Goal: Task Accomplishment & Management: Manage account settings

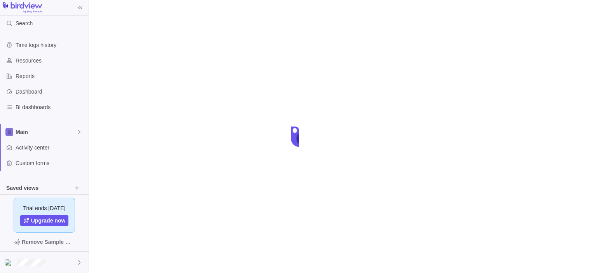
click at [186, 168] on div "Search Time logs history Resources Reports Dashboard BI dashboards Main Activit…" at bounding box center [298, 136] width 597 height 273
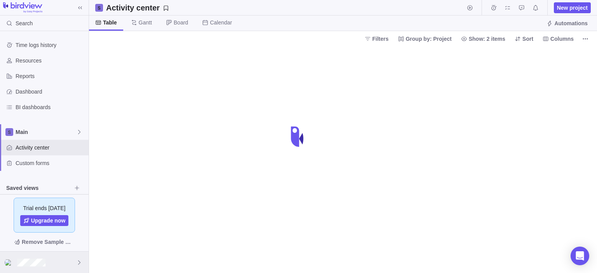
click at [68, 267] on div at bounding box center [44, 262] width 89 height 21
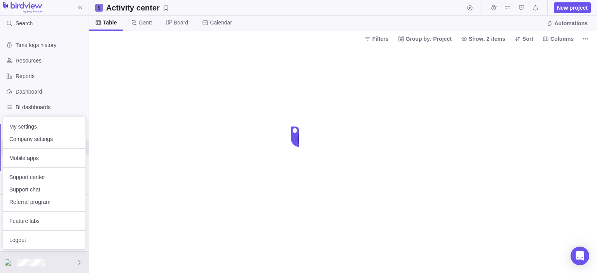
click at [216, 72] on body "Search Time logs history Resources Reports Dashboard BI dashboards Main Activit…" at bounding box center [298, 136] width 597 height 273
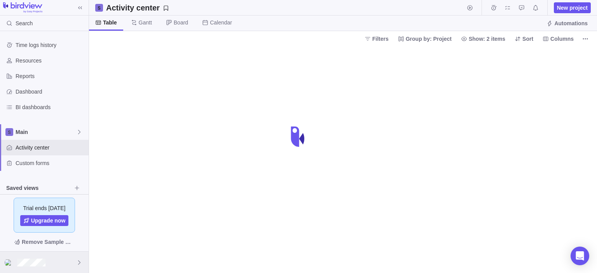
click at [49, 261] on div at bounding box center [44, 262] width 89 height 21
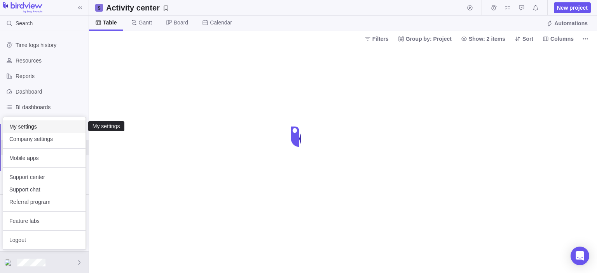
click at [26, 127] on span "My settings" at bounding box center [44, 127] width 70 height 8
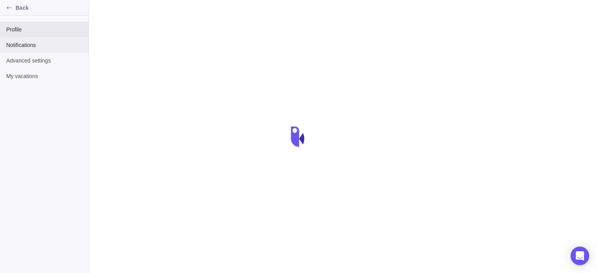
click at [23, 50] on div "Notifications" at bounding box center [44, 45] width 89 height 16
click at [22, 63] on span "Advanced settings" at bounding box center [44, 61] width 76 height 8
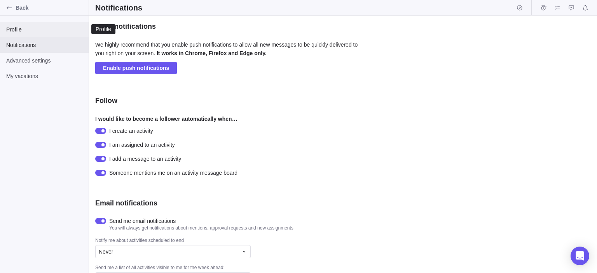
click at [25, 27] on span "Profile" at bounding box center [44, 30] width 76 height 8
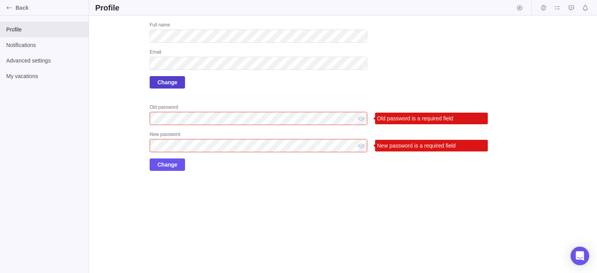
click at [156, 84] on span "Change" at bounding box center [167, 82] width 35 height 12
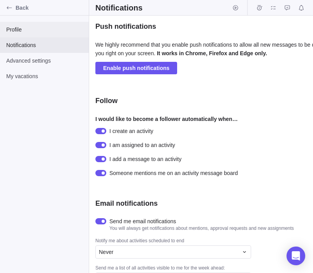
click at [16, 30] on span "Profile" at bounding box center [44, 30] width 76 height 8
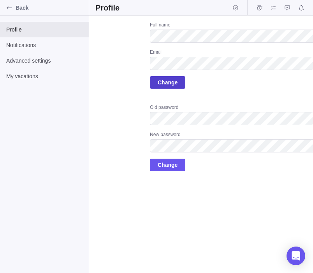
click at [177, 83] on span "Change" at bounding box center [167, 82] width 35 height 12
click at [243, 55] on div "Email" at bounding box center [259, 53] width 218 height 8
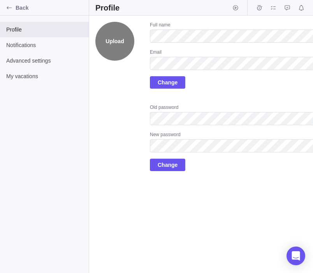
click at [116, 45] on label "Upload" at bounding box center [114, 41] width 39 height 39
click at [0, 0] on input "Upload" at bounding box center [0, 0] width 0 height 0
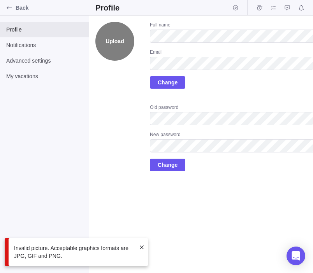
click at [119, 27] on label "Upload" at bounding box center [114, 41] width 39 height 39
click at [0, 0] on input "Upload" at bounding box center [0, 0] width 0 height 0
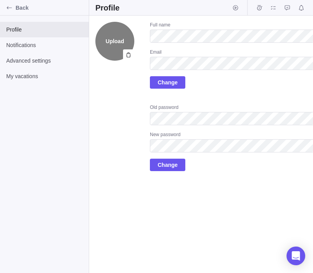
click at [109, 40] on label "Upload" at bounding box center [114, 41] width 39 height 39
click at [0, 0] on input "Upload" at bounding box center [0, 0] width 0 height 0
click at [104, 43] on label "Upload" at bounding box center [114, 41] width 39 height 39
click at [0, 0] on input "Upload" at bounding box center [0, 0] width 0 height 0
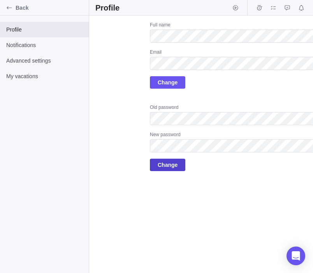
click at [156, 162] on span "Change" at bounding box center [167, 165] width 35 height 12
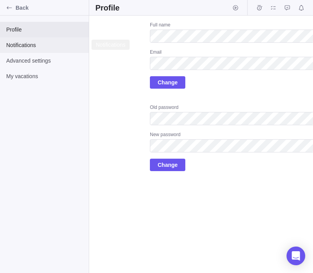
click at [26, 44] on span "Notifications" at bounding box center [44, 45] width 76 height 8
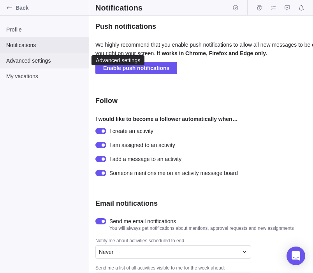
click at [26, 63] on span "Advanced settings" at bounding box center [44, 61] width 76 height 8
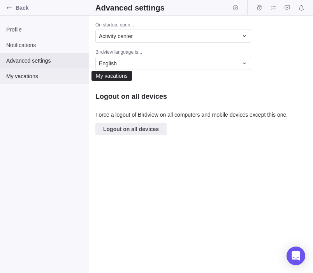
click at [32, 79] on span "My vacations" at bounding box center [44, 76] width 76 height 8
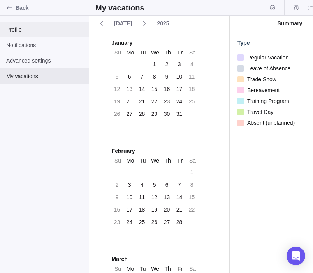
click at [30, 27] on span "Profile" at bounding box center [44, 30] width 76 height 8
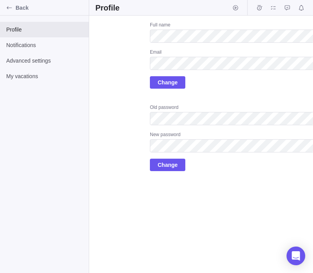
click at [197, 71] on div "Full name Email Change" at bounding box center [259, 55] width 218 height 67
click at [163, 85] on span "Change" at bounding box center [168, 82] width 20 height 9
click at [164, 84] on span "Change" at bounding box center [168, 82] width 20 height 9
click at [170, 82] on span "Change" at bounding box center [168, 82] width 20 height 9
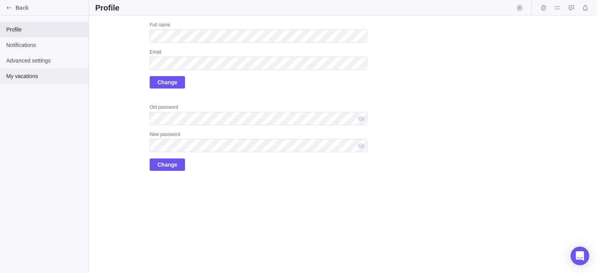
click at [18, 75] on span "My vacations" at bounding box center [44, 76] width 76 height 8
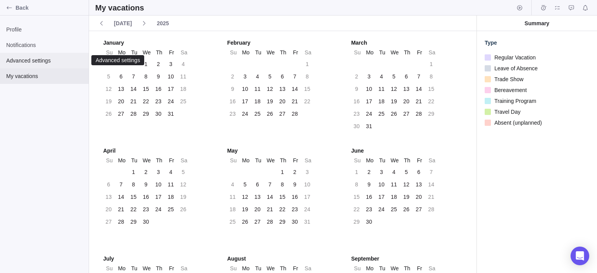
click at [23, 60] on span "Advanced settings" at bounding box center [44, 61] width 76 height 8
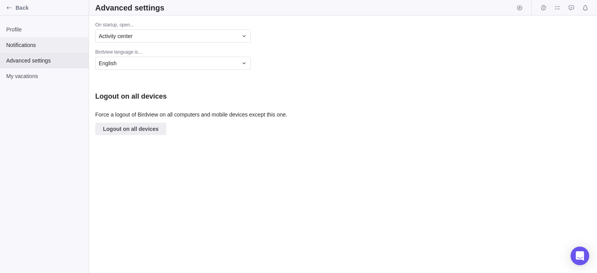
click at [19, 46] on span "Notifications" at bounding box center [44, 45] width 76 height 8
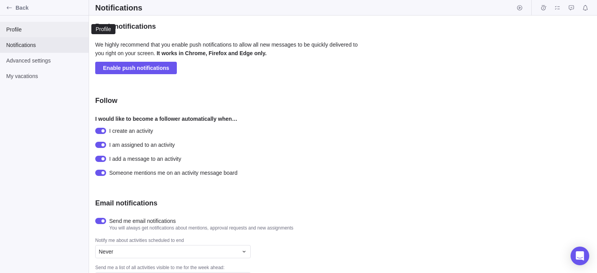
click at [23, 30] on span "Profile" at bounding box center [44, 30] width 76 height 8
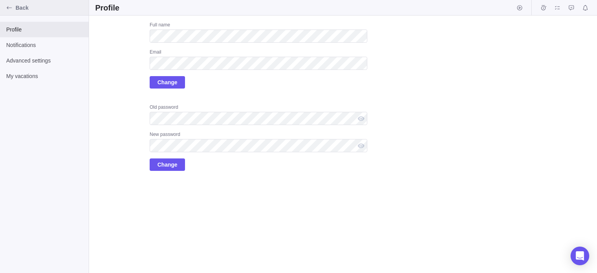
click at [8, 4] on div "Back" at bounding box center [9, 8] width 12 height 12
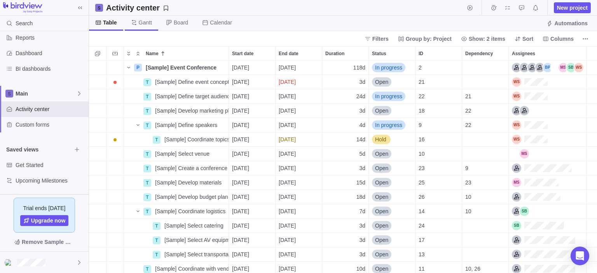
click at [141, 22] on span "Gantt" at bounding box center [145, 23] width 13 height 8
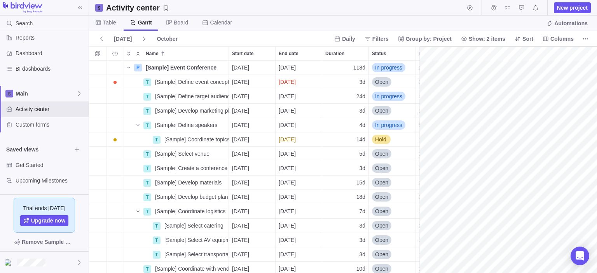
scroll to position [0, 1130]
click at [108, 25] on span "Table" at bounding box center [109, 23] width 13 height 8
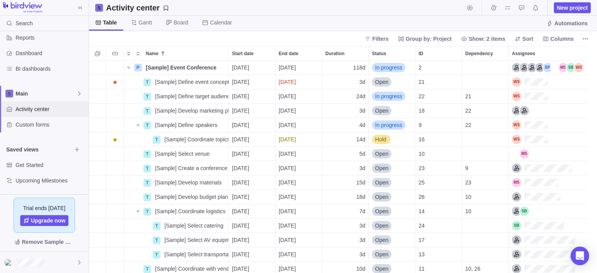
scroll to position [213, 508]
click at [32, 96] on span "Main" at bounding box center [46, 94] width 61 height 8
click at [74, 112] on icon "Edit space settings" at bounding box center [73, 112] width 6 height 6
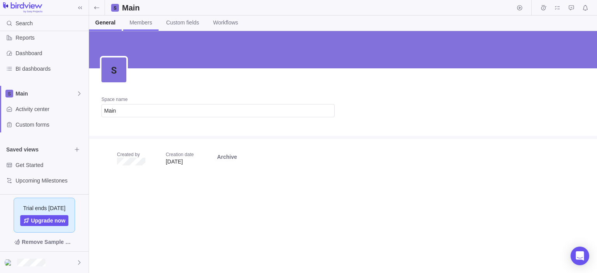
click at [139, 16] on link "Members" at bounding box center [140, 23] width 35 height 15
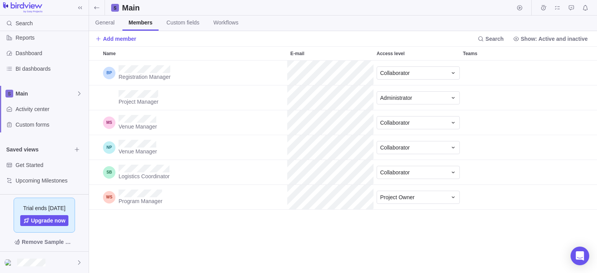
scroll to position [213, 508]
click at [312, 130] on div "Venue Manager Collaborator" at bounding box center [343, 122] width 508 height 25
click at [312, 177] on div "Logistics Coordinator Collaborator" at bounding box center [343, 172] width 508 height 25
click at [312, 176] on span "Collaborator" at bounding box center [395, 173] width 30 height 8
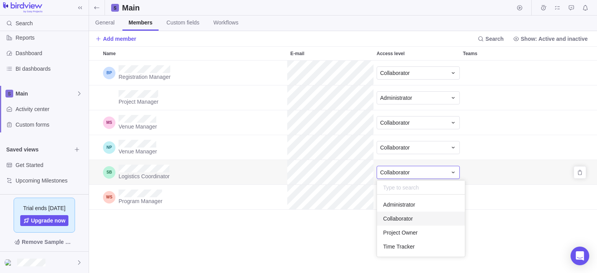
click at [312, 176] on span "Collaborator" at bounding box center [395, 173] width 30 height 8
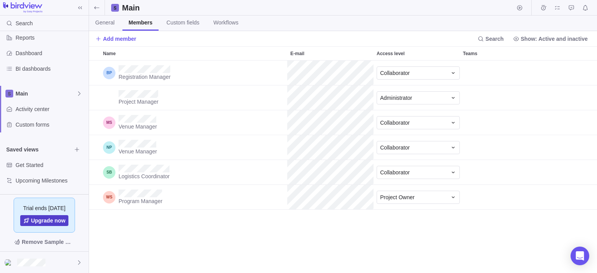
click at [41, 221] on span "Upgrade now" at bounding box center [48, 221] width 35 height 8
click at [211, 29] on link "Workflows" at bounding box center [225, 23] width 37 height 15
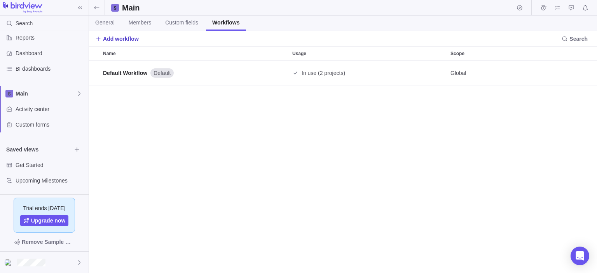
scroll to position [213, 508]
click at [125, 35] on span "Add workflow" at bounding box center [121, 39] width 36 height 8
type input "pawn"
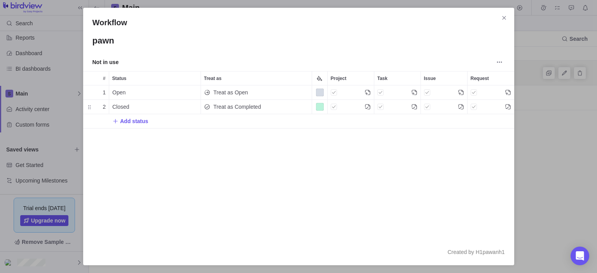
scroll to position [154, 431]
click at [131, 122] on span "Add status" at bounding box center [134, 121] width 28 height 8
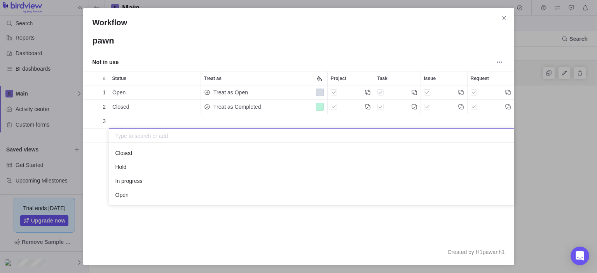
click at [118, 96] on div "Workflow pawn Not in use # Status Treat as Project Task Issue Request 1 Open Tr…" at bounding box center [298, 136] width 597 height 273
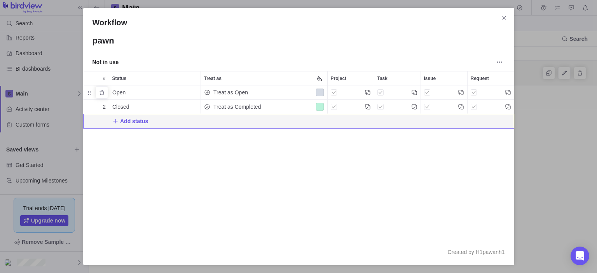
click at [121, 91] on span "Open" at bounding box center [118, 93] width 13 height 8
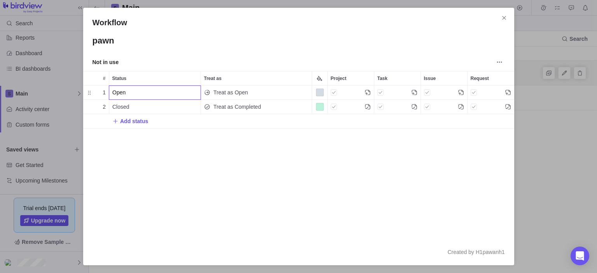
click at [312, 91] on div "Workflow pawn Not in use # Status Treat as Project Task Issue Request 1 Open Tr…" at bounding box center [298, 136] width 597 height 273
click at [312, 93] on div "Color" at bounding box center [320, 93] width 8 height 8
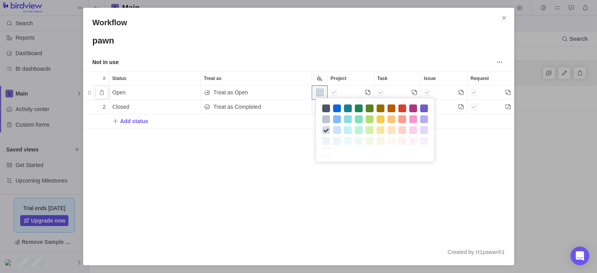
click at [312, 93] on div "Color" at bounding box center [320, 93] width 8 height 8
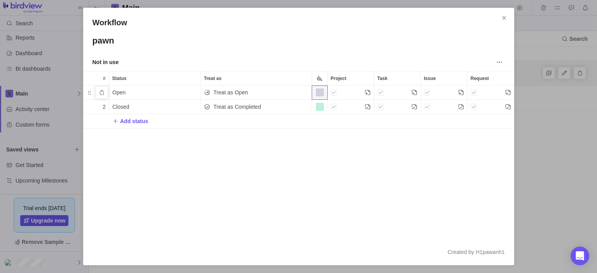
click at [312, 89] on div "Project" at bounding box center [334, 92] width 6 height 11
click at [312, 19] on span "Close" at bounding box center [504, 17] width 11 height 11
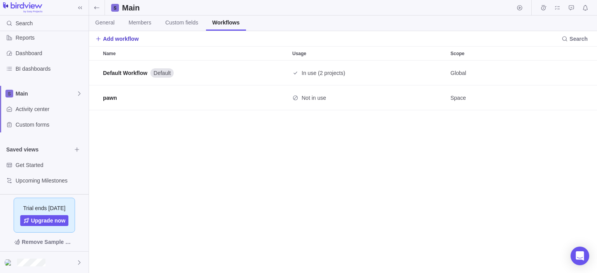
click at [109, 37] on span "Add workflow" at bounding box center [121, 39] width 36 height 8
type input "dfsafsaf"
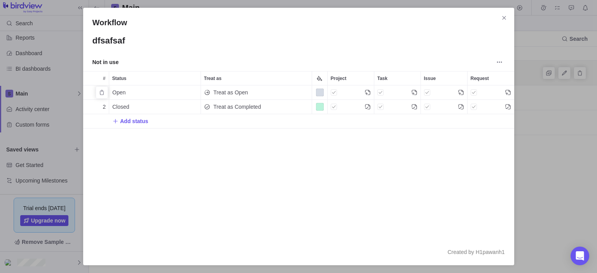
scroll to position [154, 431]
click at [312, 17] on icon "Close" at bounding box center [504, 18] width 6 height 6
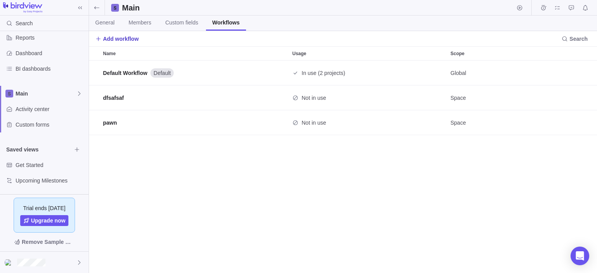
click at [130, 40] on span "Add workflow" at bounding box center [121, 39] width 36 height 8
click at [130, 68] on span "Create workflow" at bounding box center [133, 70] width 39 height 8
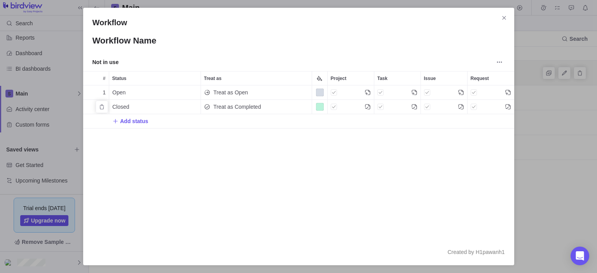
scroll to position [154, 431]
click at [128, 122] on span "Add status" at bounding box center [134, 121] width 28 height 8
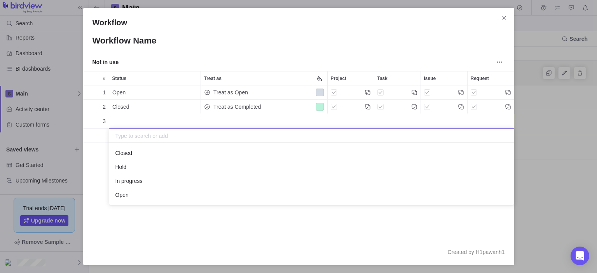
click at [139, 96] on div "Workflow Workflow Name Not in use # Status Treat as Project Task Issue Request …" at bounding box center [298, 136] width 597 height 273
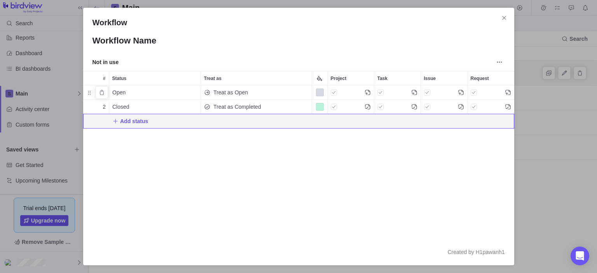
click at [135, 92] on div "Open" at bounding box center [154, 93] width 91 height 14
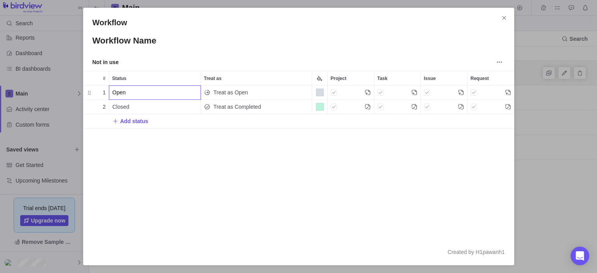
click at [153, 94] on input "Open" at bounding box center [155, 93] width 92 height 14
click at [143, 58] on div "Workflow Workflow Name Not in use # Status Treat as Project Task Issue Request …" at bounding box center [298, 136] width 597 height 273
click at [143, 41] on input "Workflow Name" at bounding box center [299, 40] width 413 height 13
click at [142, 46] on input "Workflow Name" at bounding box center [299, 40] width 413 height 13
click at [165, 46] on input "Workflow Name" at bounding box center [299, 40] width 413 height 13
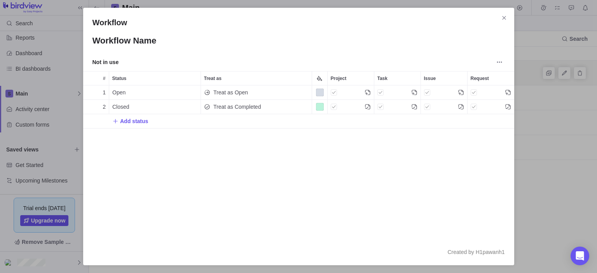
drag, startPoint x: 165, startPoint y: 46, endPoint x: 30, endPoint y: 33, distance: 136.4
click at [93, 34] on input "Workflow Name" at bounding box center [299, 40] width 413 height 13
click at [127, 65] on div "Not in use" at bounding box center [298, 64] width 431 height 14
drag, startPoint x: 184, startPoint y: 43, endPoint x: 0, endPoint y: 26, distance: 185.1
click at [93, 34] on input "Workflow Name" at bounding box center [299, 40] width 413 height 13
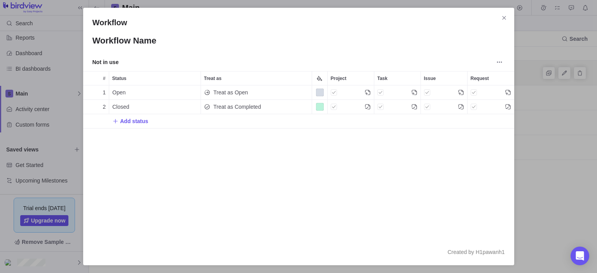
paste input ""><img src=x onerror=alert("XSS");>"
type input ""><img src=x onerror=alert("XSS");>"
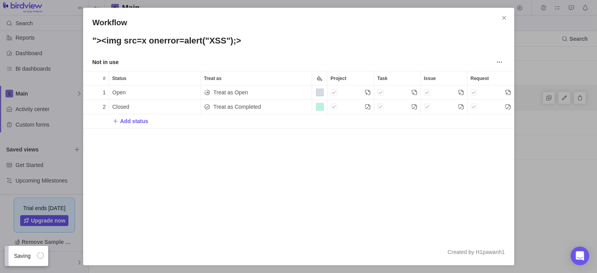
click at [312, 220] on div "Workflow "><img src=x onerror=alert("XSS");> Not in use # Status Treat as Proje…" at bounding box center [298, 136] width 597 height 273
click at [312, 17] on icon "Close" at bounding box center [505, 18] width 4 height 4
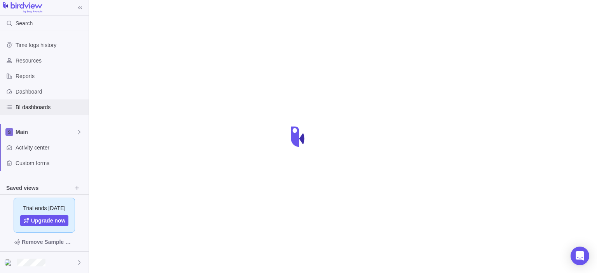
click at [28, 107] on span "BI dashboards" at bounding box center [51, 107] width 70 height 8
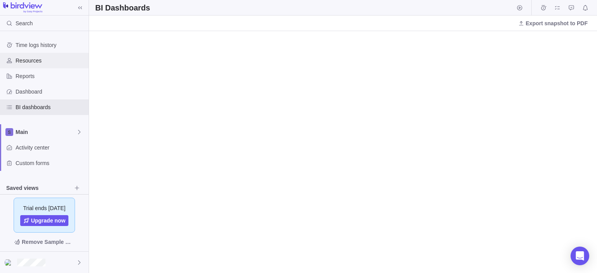
click at [27, 66] on div "Resources" at bounding box center [44, 61] width 89 height 16
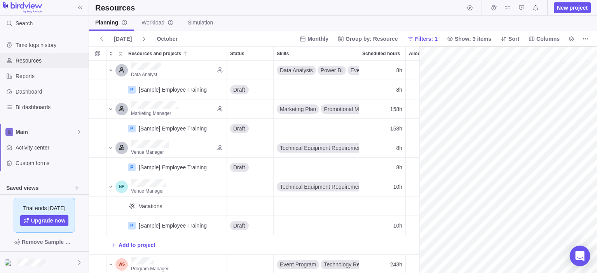
scroll to position [0, 140]
click at [583, 256] on icon "Open Intercom Messenger" at bounding box center [580, 256] width 9 height 10
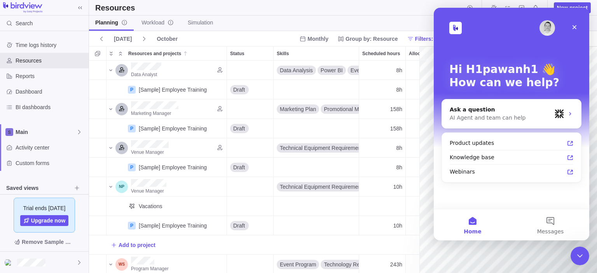
scroll to position [0, 0]
click at [545, 221] on button "Messages" at bounding box center [551, 225] width 78 height 31
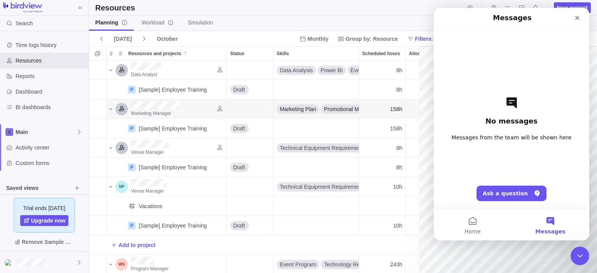
scroll to position [39, 0]
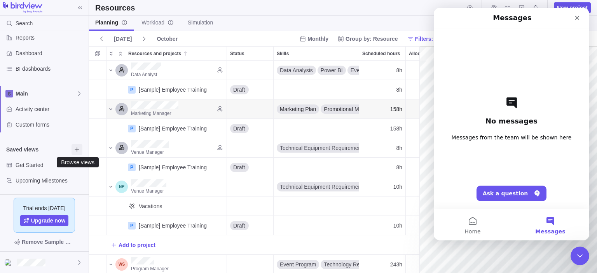
click at [75, 151] on icon "Browse views" at bounding box center [77, 150] width 6 height 6
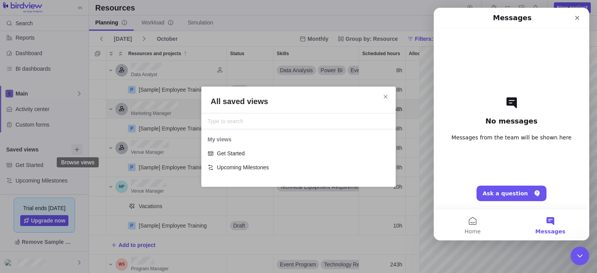
scroll to position [48, 194]
click at [387, 97] on icon "Close" at bounding box center [386, 97] width 6 height 6
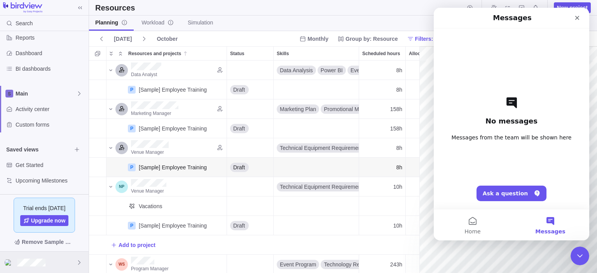
click at [66, 266] on div at bounding box center [44, 262] width 89 height 21
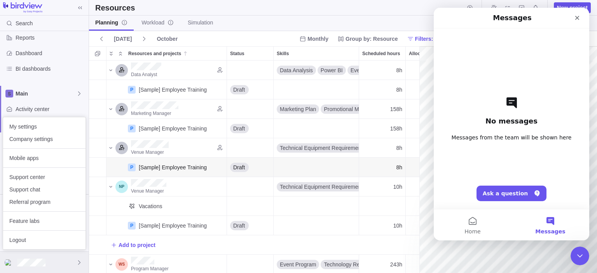
click at [66, 264] on div at bounding box center [44, 262] width 89 height 21
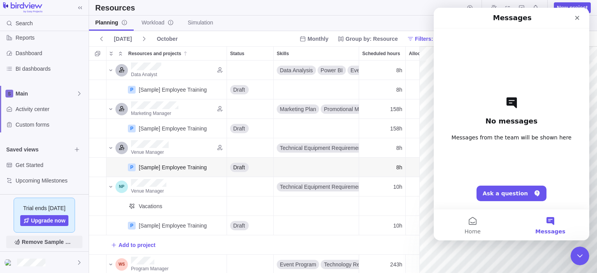
click at [52, 242] on span "Remove Sample Data" at bounding box center [48, 242] width 53 height 9
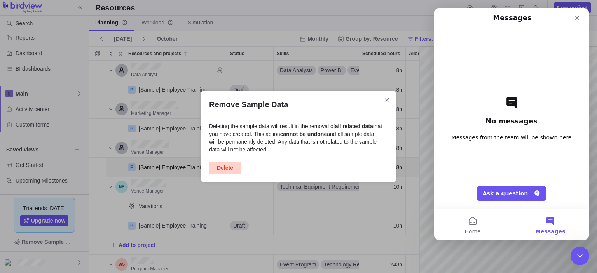
click at [227, 168] on span "Delete" at bounding box center [225, 167] width 16 height 9
click at [61, 250] on div "Remove Sample Data Deleting the sample data will result in the removal of all r…" at bounding box center [298, 136] width 597 height 273
click at [580, 13] on div "Close" at bounding box center [578, 18] width 14 height 14
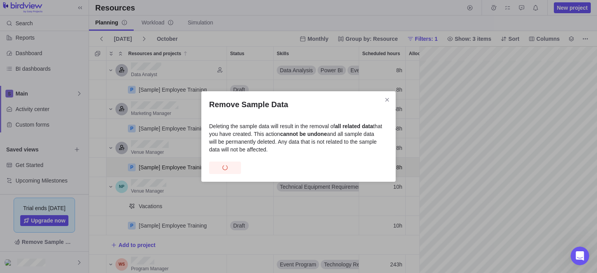
scroll to position [0, 0]
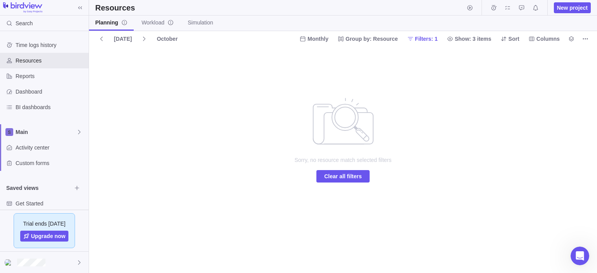
click at [254, 73] on div "Sorry, no resource match selected filters Clear all filters" at bounding box center [343, 159] width 508 height 227
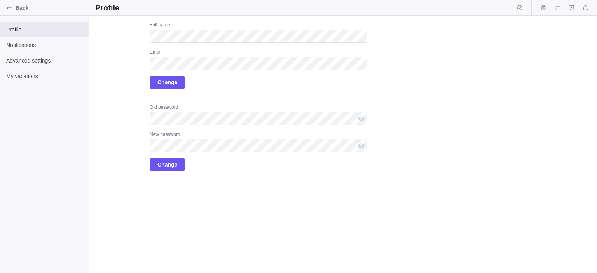
click at [258, 126] on div "Old password New password Change" at bounding box center [259, 137] width 218 height 67
click at [25, 65] on div "Advanced settings" at bounding box center [44, 61] width 89 height 16
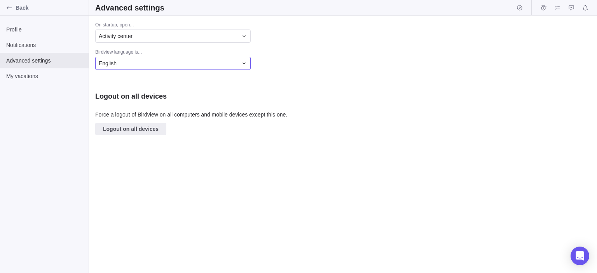
click at [144, 63] on div "English" at bounding box center [168, 64] width 139 height 8
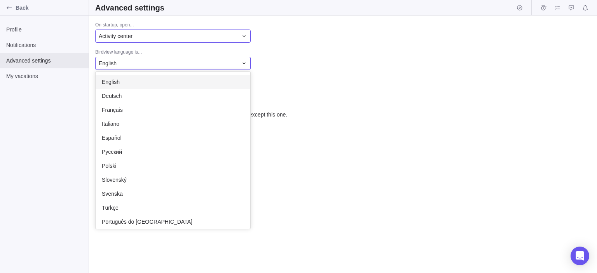
scroll to position [157, 155]
click at [142, 39] on div "On startup, open... Activity center Birdview language is... English English Deu…" at bounding box center [343, 145] width 508 height 258
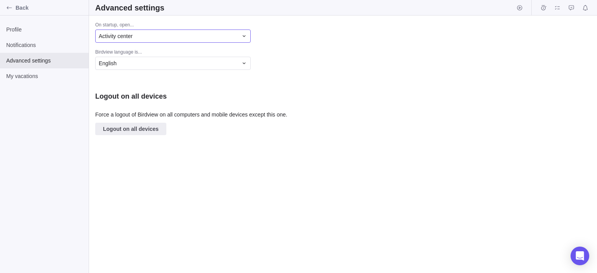
click at [145, 35] on div "Activity center" at bounding box center [168, 36] width 139 height 8
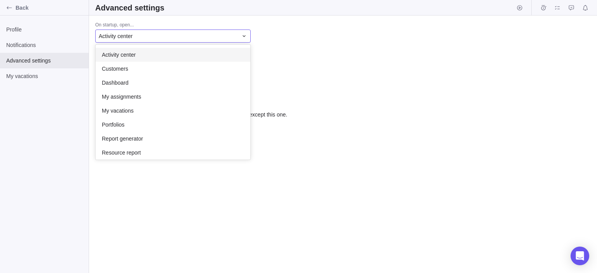
scroll to position [115, 155]
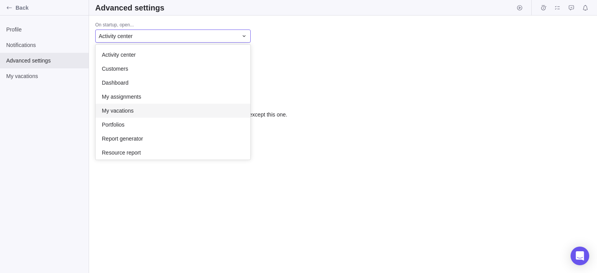
click at [18, 81] on body "Back Profile Notifications Advanced settings My vacations Advanced settings On …" at bounding box center [298, 136] width 597 height 273
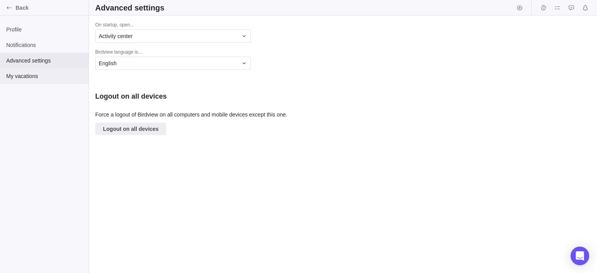
click at [18, 75] on span "My vacations" at bounding box center [44, 76] width 76 height 8
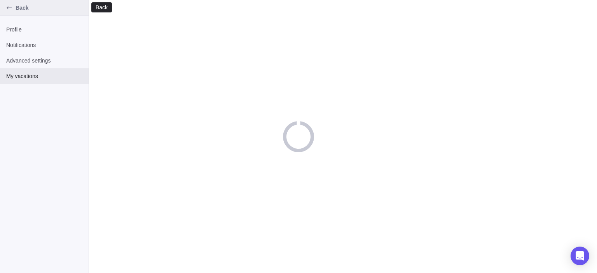
click at [12, 9] on icon "Back" at bounding box center [9, 8] width 6 height 6
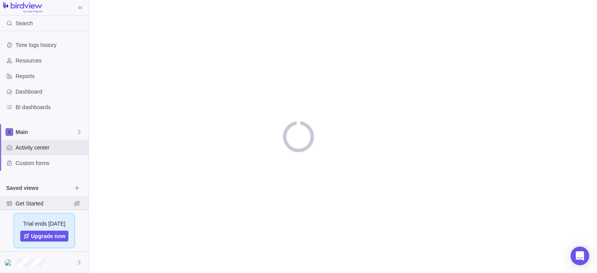
click at [38, 205] on span "Get Started" at bounding box center [44, 204] width 56 height 8
click at [35, 164] on span "Custom forms" at bounding box center [51, 163] width 70 height 8
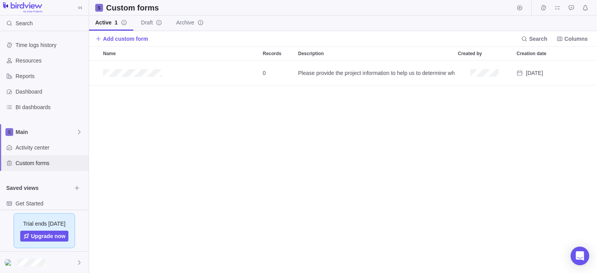
scroll to position [213, 508]
click at [41, 93] on span "Dashboard" at bounding box center [51, 92] width 70 height 8
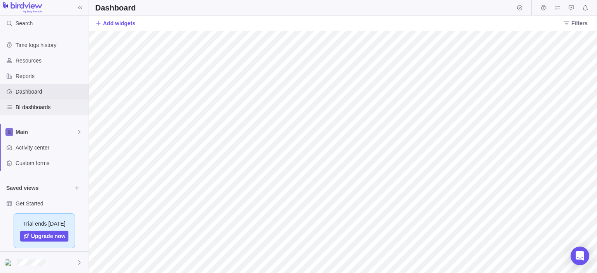
click at [51, 107] on span "BI dashboards" at bounding box center [51, 107] width 70 height 8
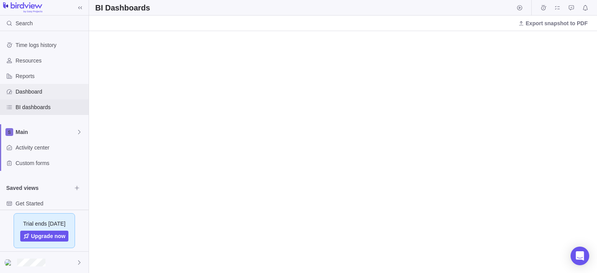
click at [32, 89] on span "Dashboard" at bounding box center [51, 92] width 70 height 8
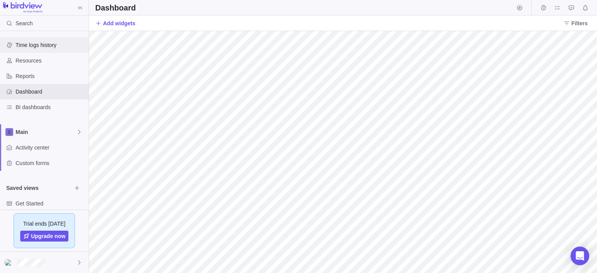
click at [36, 44] on span "Time logs history" at bounding box center [51, 45] width 70 height 8
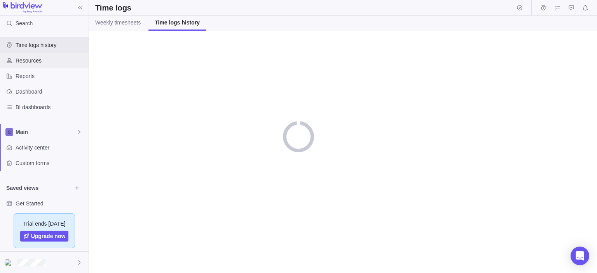
click at [40, 63] on span "Resources" at bounding box center [51, 61] width 70 height 8
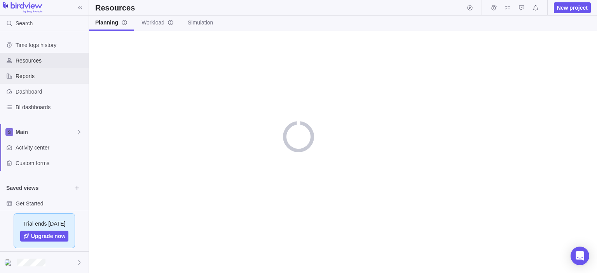
click at [41, 81] on div "Reports" at bounding box center [44, 76] width 89 height 16
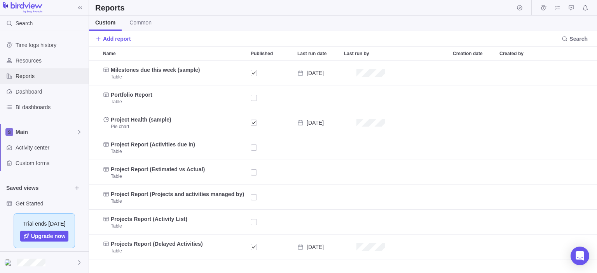
scroll to position [213, 508]
click at [42, 91] on span "Dashboard" at bounding box center [51, 92] width 70 height 8
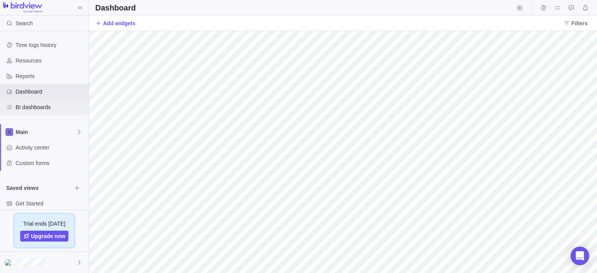
click at [34, 103] on div "BI dashboards" at bounding box center [44, 108] width 89 height 16
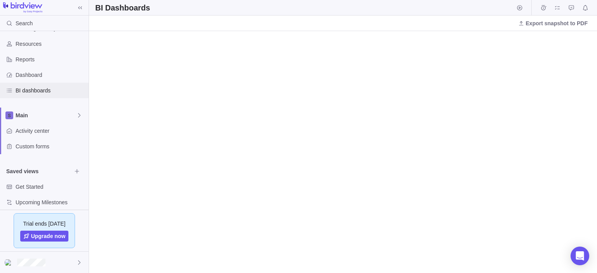
scroll to position [23, 0]
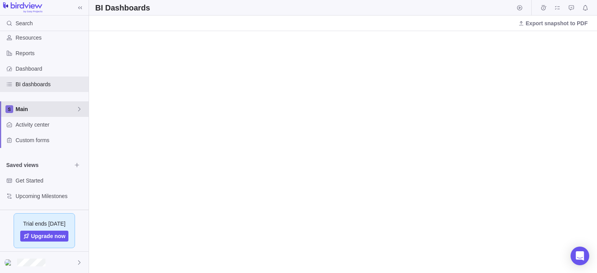
click at [39, 111] on span "Main" at bounding box center [46, 109] width 61 height 8
click at [39, 134] on div "Main" at bounding box center [45, 127] width 82 height 14
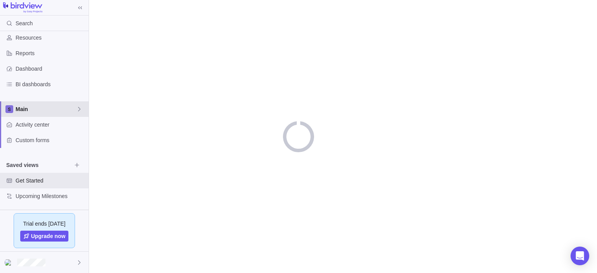
click at [65, 109] on span "Main" at bounding box center [46, 109] width 61 height 8
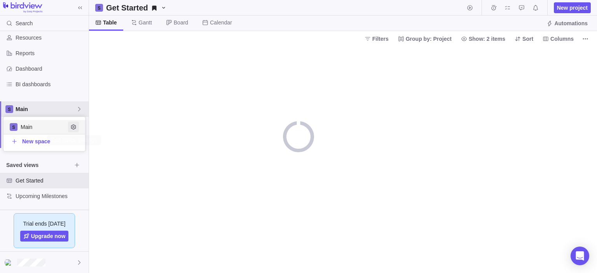
click at [74, 130] on icon "Edit space settings" at bounding box center [73, 127] width 5 height 5
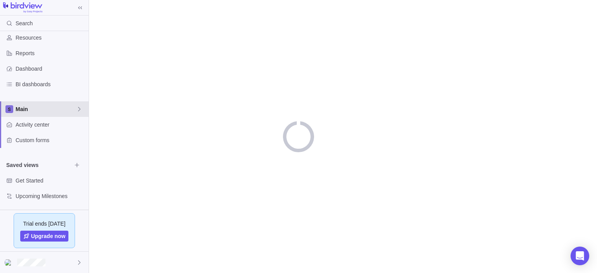
click at [83, 108] on div "Main" at bounding box center [44, 110] width 89 height 16
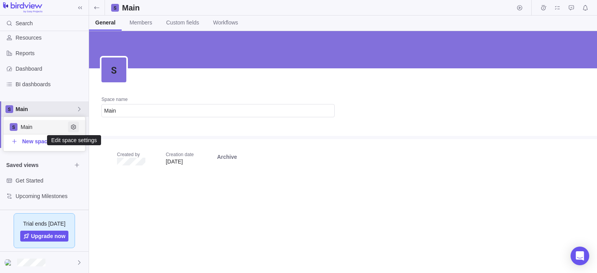
click at [72, 128] on icon "Edit space settings" at bounding box center [73, 127] width 5 height 5
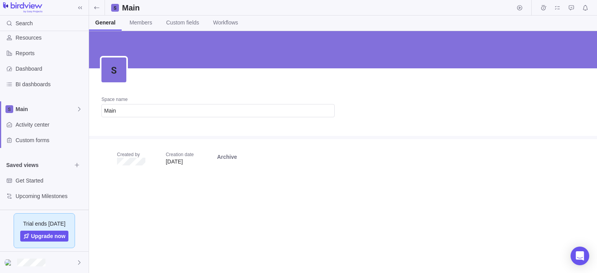
click at [228, 12] on div "Main" at bounding box center [343, 8] width 508 height 16
click at [222, 25] on span "Workflows" at bounding box center [225, 23] width 25 height 8
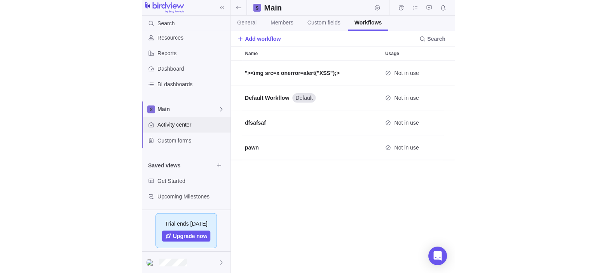
scroll to position [0, 0]
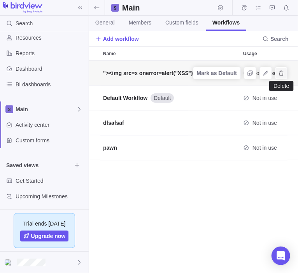
click at [281, 70] on icon "Delete" at bounding box center [281, 73] width 6 height 6
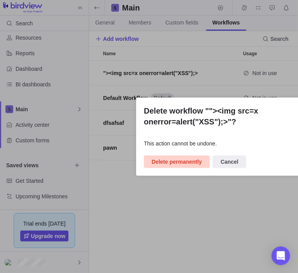
click at [166, 162] on span "Delete permanently" at bounding box center [177, 161] width 50 height 9
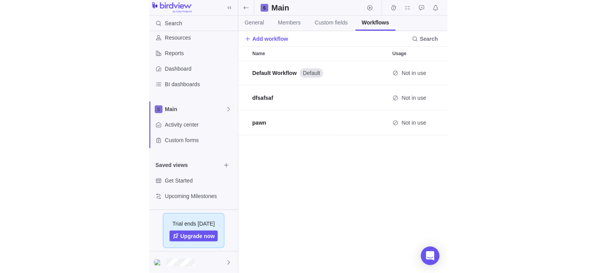
scroll to position [213, 508]
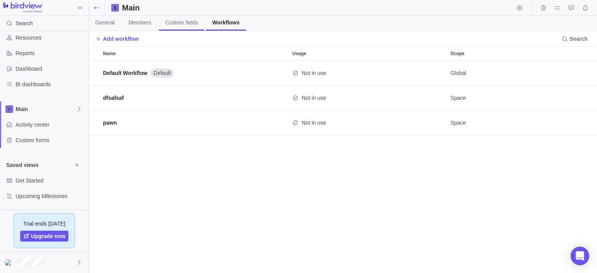
drag, startPoint x: 169, startPoint y: 24, endPoint x: 171, endPoint y: 29, distance: 5.3
click at [169, 24] on span "Custom fields" at bounding box center [181, 23] width 33 height 8
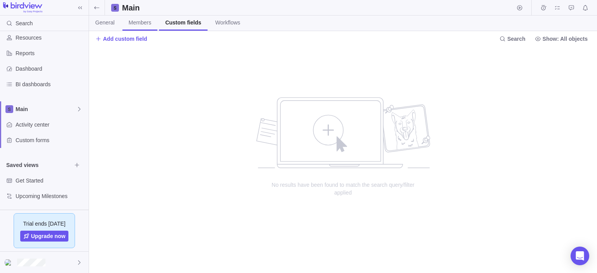
click at [137, 24] on span "Members" at bounding box center [140, 23] width 23 height 8
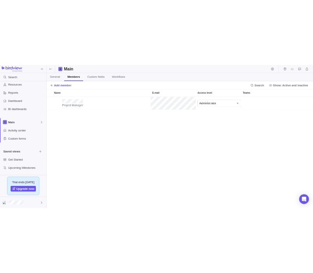
scroll to position [213, 508]
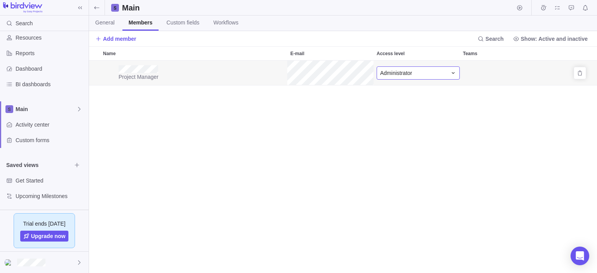
click at [419, 78] on div "Administrator" at bounding box center [418, 73] width 83 height 13
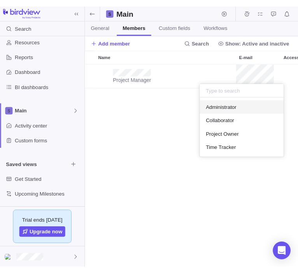
scroll to position [0, 0]
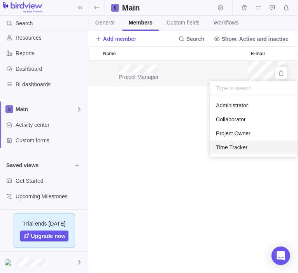
click at [234, 146] on span "Time Tracker" at bounding box center [232, 148] width 32 height 8
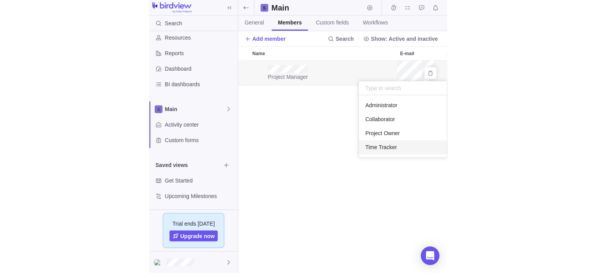
scroll to position [0, 100]
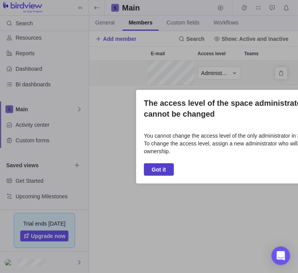
click at [161, 171] on span "Got it" at bounding box center [159, 169] width 14 height 9
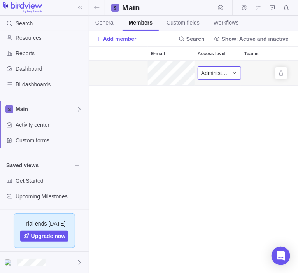
click at [219, 74] on span "Administrator" at bounding box center [214, 73] width 27 height 8
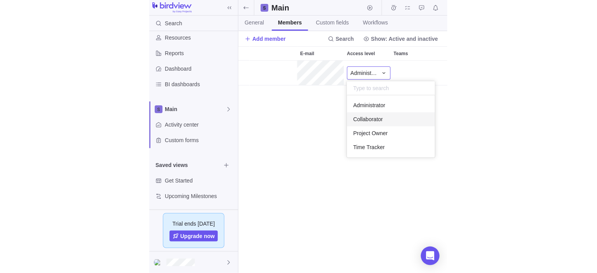
scroll to position [0, 0]
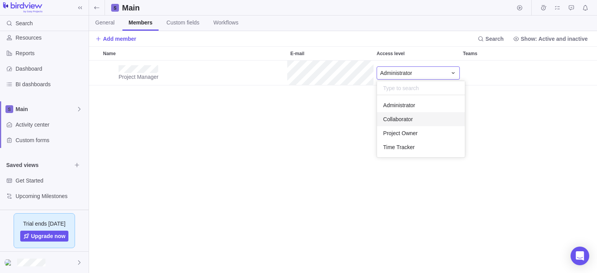
click at [18, 131] on body "Search Time logs history Resources Reports Dashboard BI dashboards Main Activit…" at bounding box center [298, 136] width 597 height 273
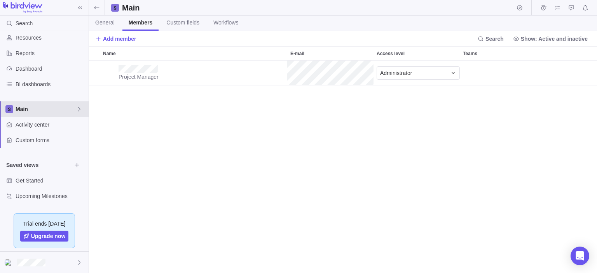
click at [80, 107] on icon at bounding box center [79, 109] width 6 height 6
click at [58, 142] on div "New space" at bounding box center [45, 141] width 82 height 14
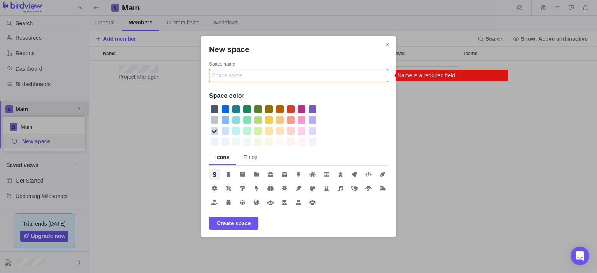
click at [219, 74] on input "Space name" at bounding box center [298, 75] width 179 height 13
paste input ""><img src=x onerror=alert("XSS");>"
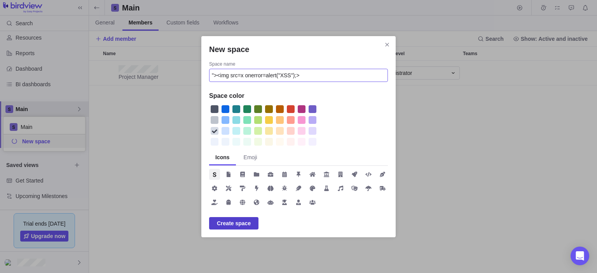
type input ""><img src=x onerror=alert("XSS");>"
click at [234, 222] on span "Create space" at bounding box center [234, 223] width 34 height 9
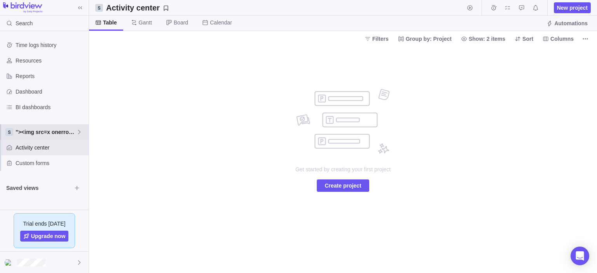
click at [77, 136] on div ""><img src=x onerror=alert("XSS");>" at bounding box center [44, 132] width 89 height 16
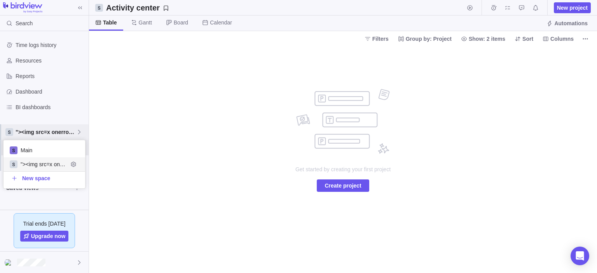
scroll to position [48, 82]
click at [77, 166] on span "Edit space settings" at bounding box center [73, 164] width 11 height 11
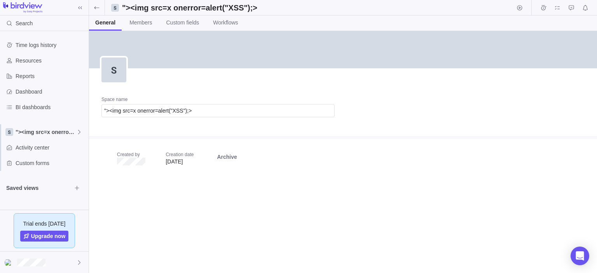
click at [191, 168] on div "Created by Creation date Oct 11, 2025 Archive" at bounding box center [218, 161] width 258 height 45
click at [144, 131] on div "Space name "><img src=x onerror=alert("XSS");>" at bounding box center [218, 110] width 258 height 52
click at [119, 74] on span "Edit" at bounding box center [114, 70] width 25 height 25
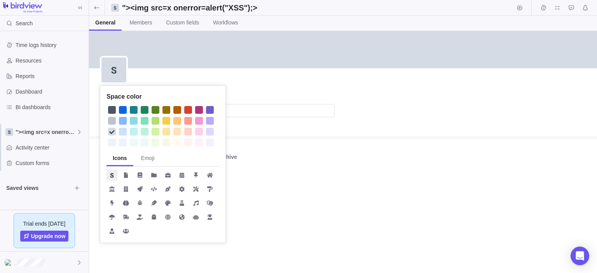
click at [117, 71] on icon at bounding box center [113, 69] width 9 height 9
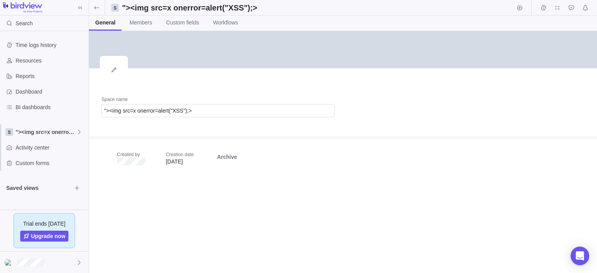
click at [117, 71] on span "Edit" at bounding box center [114, 70] width 25 height 25
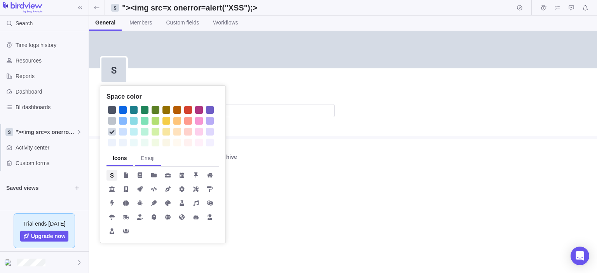
click at [145, 162] on span "Emoji" at bounding box center [148, 158] width 26 height 15
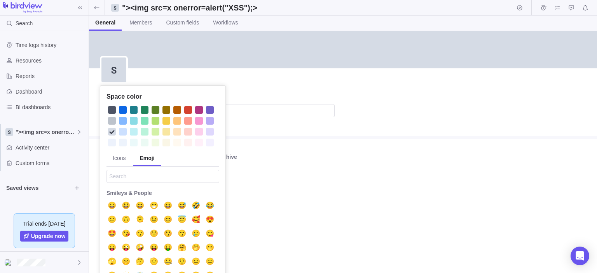
click at [301, 121] on div "Space color Icons Emoji Smileys & People 😀 😃 😄 😁 😆 😅 🤣 😂 🙂 🙃 🫠 😉 😊 😇 🥰 😍 🤩 😘 😗 …" at bounding box center [343, 152] width 508 height 242
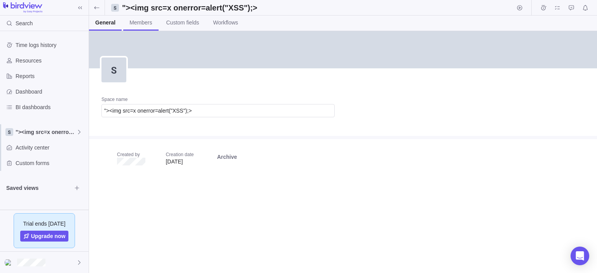
click at [145, 20] on span "Members" at bounding box center [141, 23] width 23 height 8
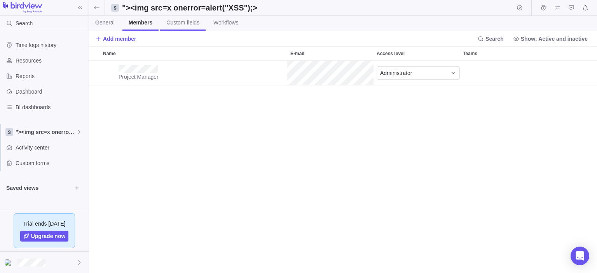
scroll to position [213, 508]
click at [191, 24] on span "Custom fields" at bounding box center [182, 23] width 33 height 8
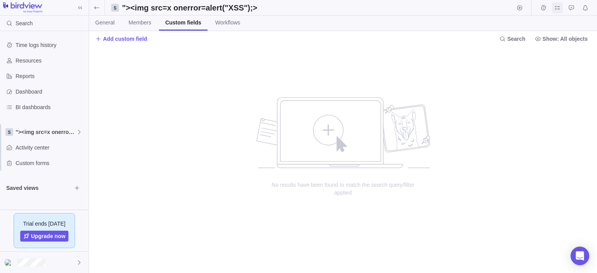
click at [559, 8] on icon "My assignments" at bounding box center [558, 8] width 6 height 6
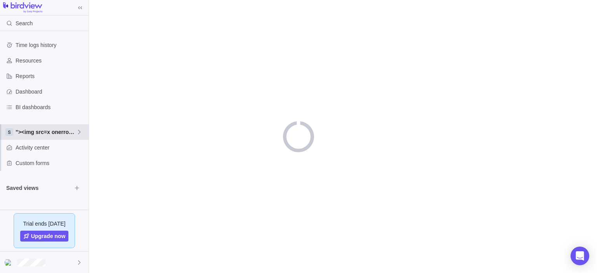
click at [39, 135] on span ""><img src=x onerror=alert("XSS");>" at bounding box center [46, 132] width 61 height 8
click at [73, 164] on icon "Edit space settings" at bounding box center [73, 164] width 5 height 5
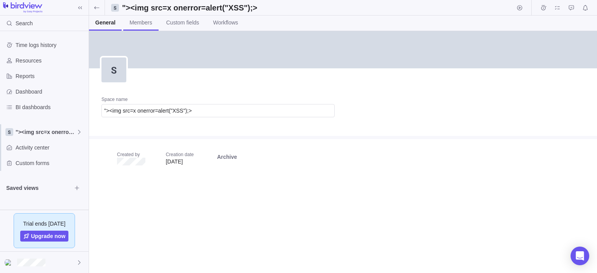
click at [146, 23] on span "Members" at bounding box center [141, 23] width 23 height 8
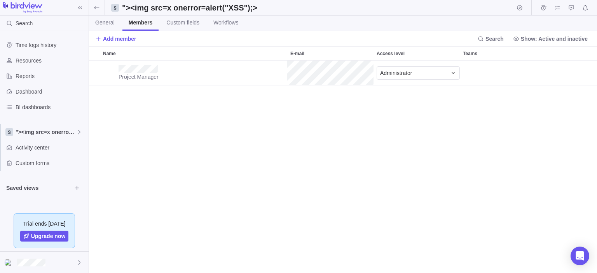
scroll to position [213, 508]
click at [191, 23] on span "Custom fields" at bounding box center [182, 23] width 33 height 8
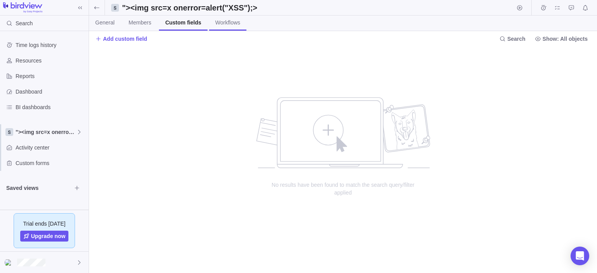
click at [209, 23] on link "Workflows" at bounding box center [227, 23] width 37 height 15
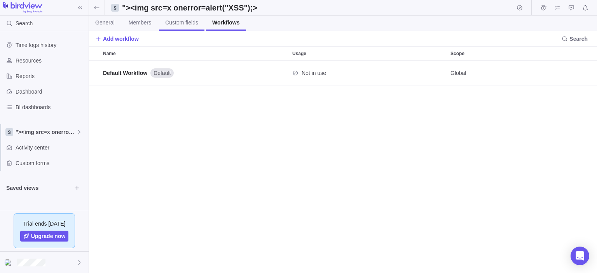
scroll to position [213, 508]
click at [186, 24] on span "Custom fields" at bounding box center [181, 23] width 33 height 8
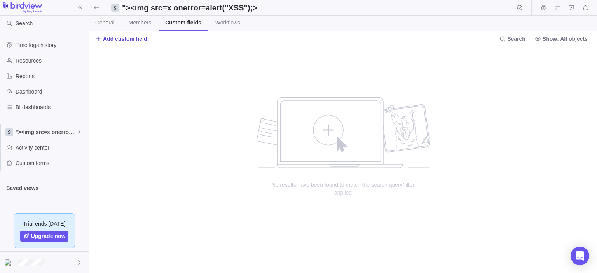
click at [117, 37] on span "Add custom field" at bounding box center [125, 39] width 44 height 8
click at [137, 75] on div "Create custom field" at bounding box center [173, 70] width 155 height 14
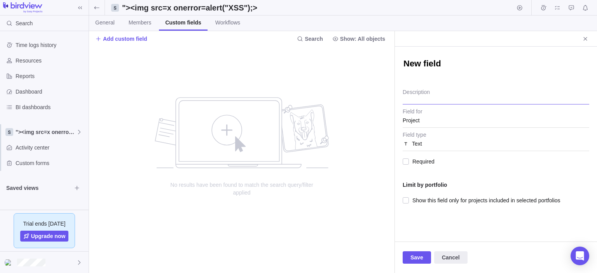
click at [427, 89] on textarea "Description" at bounding box center [496, 95] width 187 height 20
paste textarea ""><img src=x onerror=alert("XSS");>"
type textarea "x"
type textarea ""><img src=x onerror=alert("XSS");>"
drag, startPoint x: 433, startPoint y: 116, endPoint x: 363, endPoint y: 116, distance: 70.0
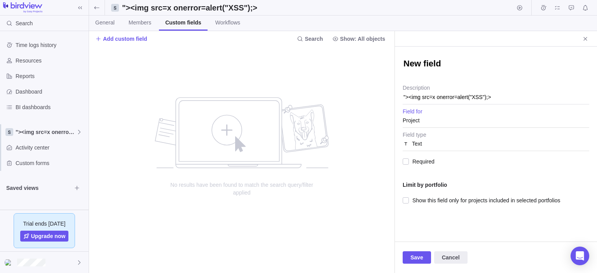
click at [363, 116] on div ""><img src=x onerror=alert("XSS");> General Members Custom fields Workflows Add…" at bounding box center [343, 136] width 508 height 273
drag, startPoint x: 440, startPoint y: 116, endPoint x: 365, endPoint y: 116, distance: 74.3
click at [365, 116] on div ""><img src=x onerror=alert("XSS");> General Members Custom fields Workflows Add…" at bounding box center [343, 136] width 508 height 273
click at [453, 116] on div "Project" at bounding box center [496, 121] width 187 height 14
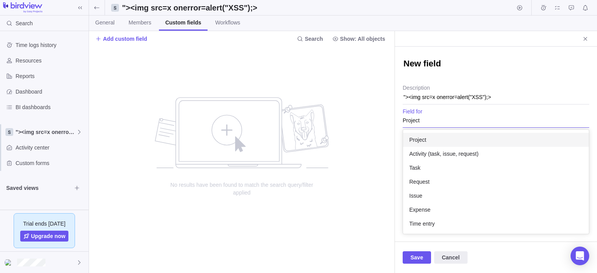
click at [369, 138] on body "Search Time logs history Resources Reports Dashboard BI dashboards "><img src=x…" at bounding box center [298, 136] width 597 height 273
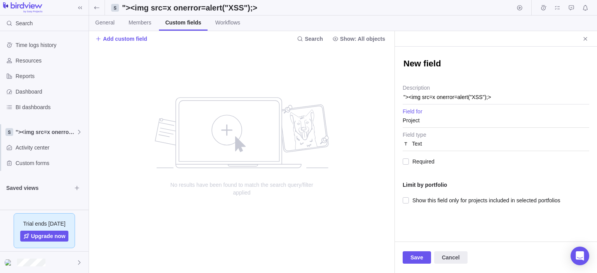
click at [438, 143] on div "Text" at bounding box center [496, 144] width 187 height 14
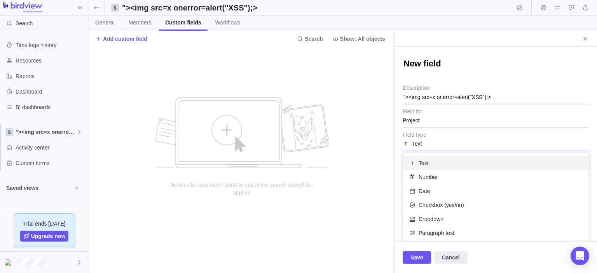
click at [345, 175] on body "Search Time logs history Resources Reports Dashboard BI dashboards "><img src=x…" at bounding box center [298, 136] width 597 height 273
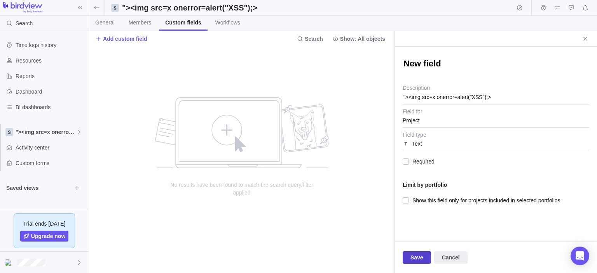
click at [413, 258] on span "Save" at bounding box center [417, 257] width 13 height 9
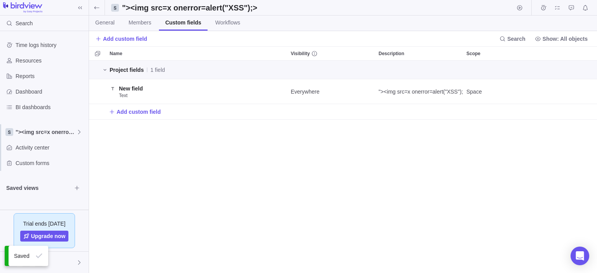
scroll to position [213, 508]
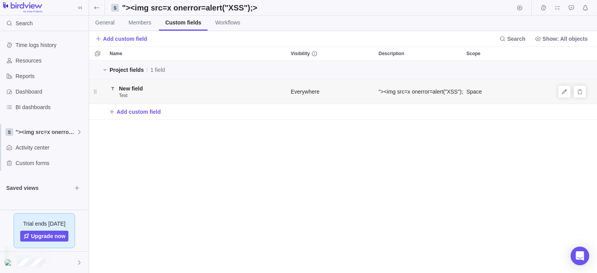
scroll to position [213, 306]
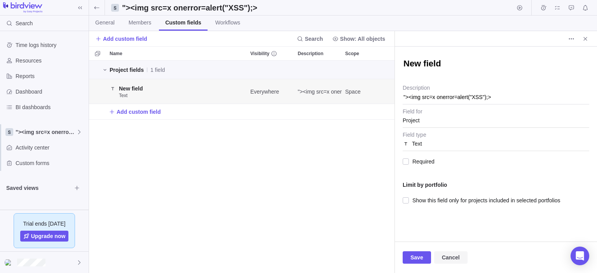
click at [453, 259] on span "Cancel" at bounding box center [451, 257] width 18 height 9
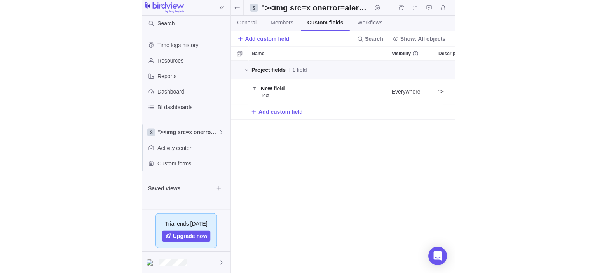
scroll to position [0, 0]
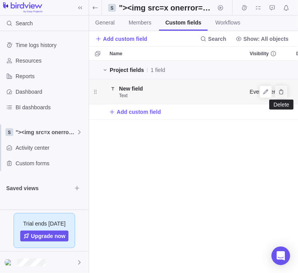
click at [282, 94] on icon "Delete" at bounding box center [281, 92] width 6 height 6
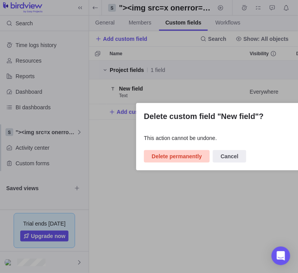
click at [180, 157] on span "Delete permanently" at bounding box center [177, 156] width 50 height 9
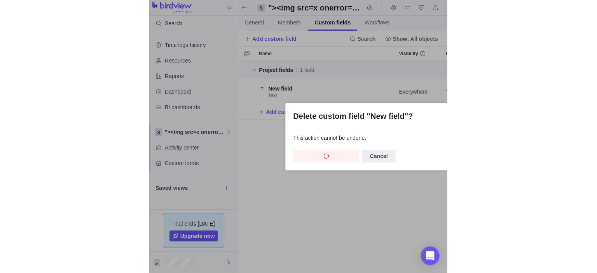
scroll to position [213, 508]
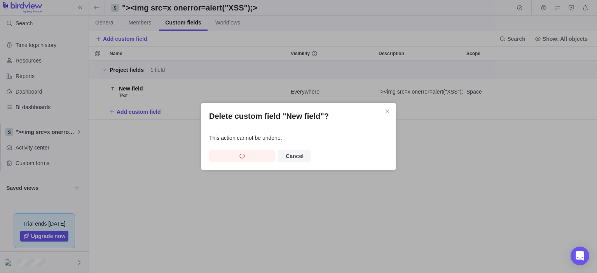
click at [297, 158] on span "Cancel" at bounding box center [294, 156] width 33 height 12
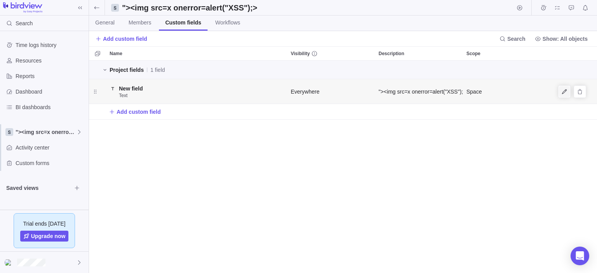
click at [561, 93] on span "Edit" at bounding box center [564, 91] width 11 height 11
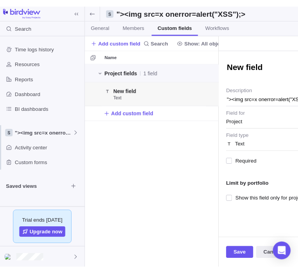
scroll to position [213, 140]
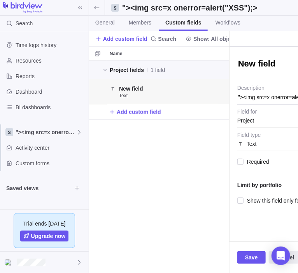
type textarea "x"
type textarea ""><imgz src=x onerror=alert("XSS");>"
type textarea "x"
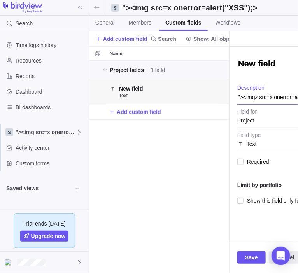
type textarea ""><imgzx src=x onerror=alert("XSS");>"
type textarea "x"
type textarea ""><imgzxZ src=x onerror=alert("XSS");>"
type textarea "x"
type textarea ""><imgzxZx src=x onerror=alert("XSS");>"
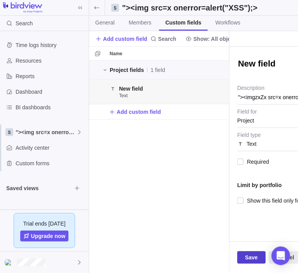
type textarea "x"
click at [245, 256] on span "Save" at bounding box center [251, 257] width 13 height 9
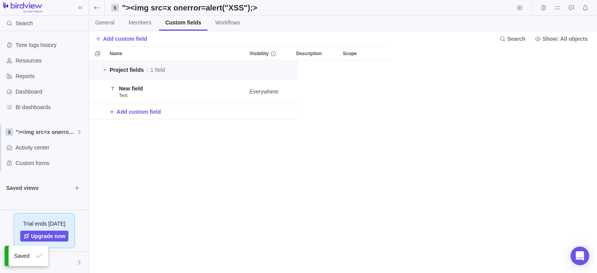
scroll to position [213, 508]
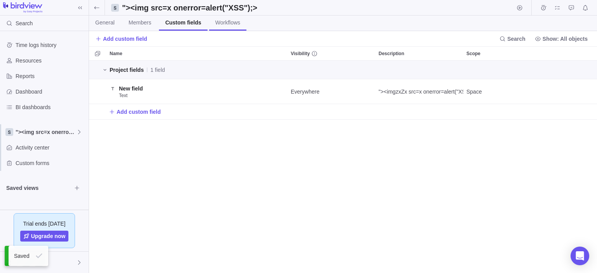
click at [215, 24] on span "Workflows" at bounding box center [227, 23] width 25 height 8
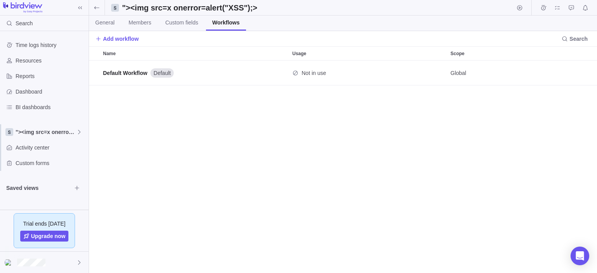
scroll to position [213, 508]
click at [544, 72] on span "Duplicate" at bounding box center [549, 73] width 11 height 11
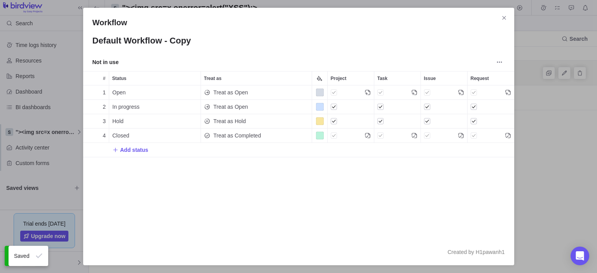
scroll to position [154, 431]
click at [126, 94] on div "Open" at bounding box center [154, 93] width 91 height 14
click at [137, 94] on input "Open" at bounding box center [155, 93] width 92 height 14
click at [506, 18] on div "Workflow Default Workflow - Copy Not in use # Status Treat as Project Task Issu…" at bounding box center [298, 136] width 597 height 273
click at [501, 17] on span "Close" at bounding box center [504, 17] width 11 height 11
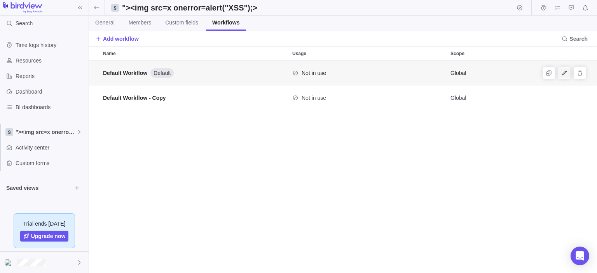
click at [565, 74] on icon "Edit" at bounding box center [564, 72] width 5 height 5
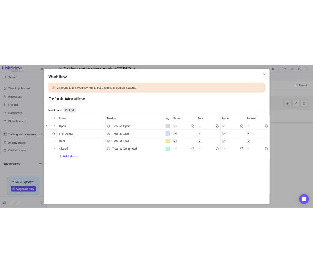
scroll to position [137, 431]
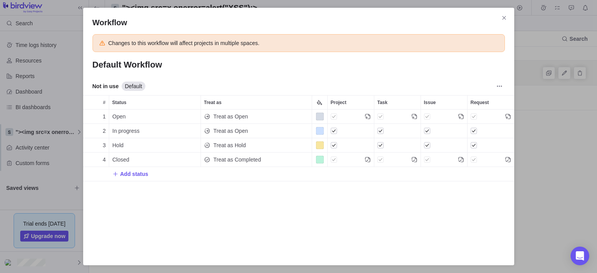
click at [178, 70] on input "Default Workflow" at bounding box center [299, 64] width 413 height 13
click at [124, 117] on span "Open" at bounding box center [118, 117] width 13 height 8
click at [152, 121] on input "Open" at bounding box center [155, 117] width 92 height 14
click at [339, 117] on div "Workflow Changes to this workflow will affect projects in multiple spaces. Defa…" at bounding box center [298, 136] width 597 height 273
drag, startPoint x: 468, startPoint y: 116, endPoint x: 482, endPoint y: 113, distance: 15.2
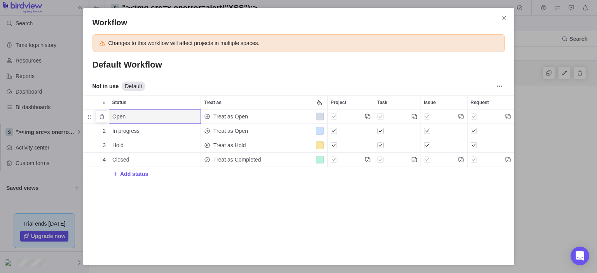
click at [468, 116] on div "Issue" at bounding box center [444, 117] width 47 height 14
click at [500, 86] on icon "More actions" at bounding box center [499, 86] width 1 height 1
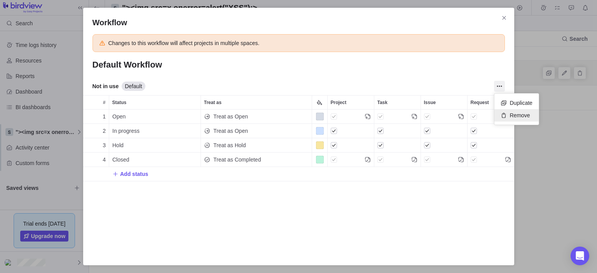
click at [520, 114] on span "Remove" at bounding box center [520, 116] width 20 height 8
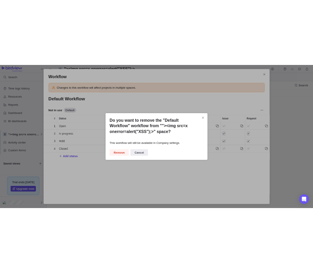
scroll to position [137, 431]
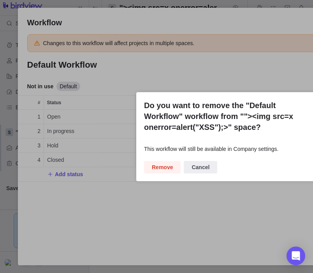
click at [241, 140] on div "Do you want to remove the "Default Workflow" workflow from ""><img src=x onerro…" at bounding box center [233, 136] width 194 height 89
click at [147, 166] on span "Remove" at bounding box center [162, 167] width 37 height 12
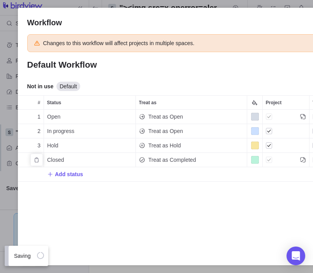
scroll to position [0, 154]
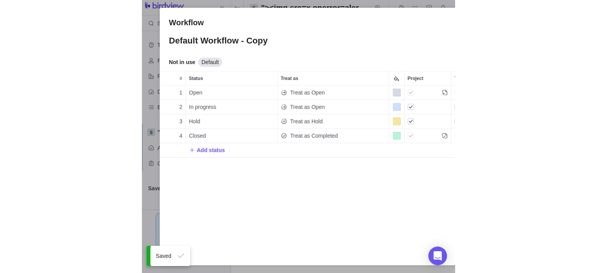
scroll to position [154, 431]
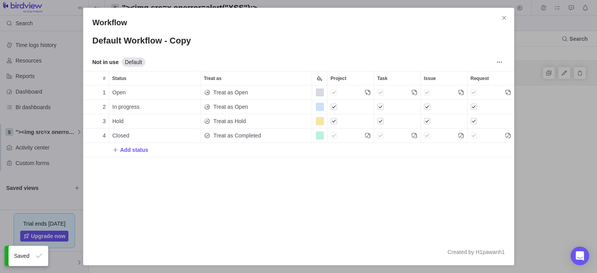
click at [498, 16] on div "Workflow Default Workflow - Copy Not in use Default # Status Treat as Project T…" at bounding box center [298, 137] width 431 height 258
click at [504, 16] on icon "Close" at bounding box center [504, 18] width 6 height 6
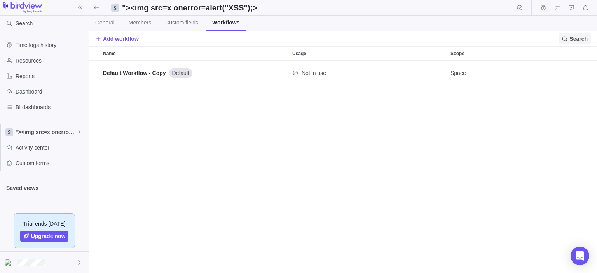
click at [576, 41] on span "Search" at bounding box center [579, 39] width 18 height 8
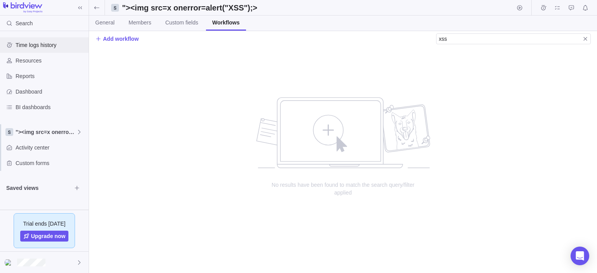
type input "xss"
click at [23, 40] on div "Time logs history" at bounding box center [44, 45] width 89 height 16
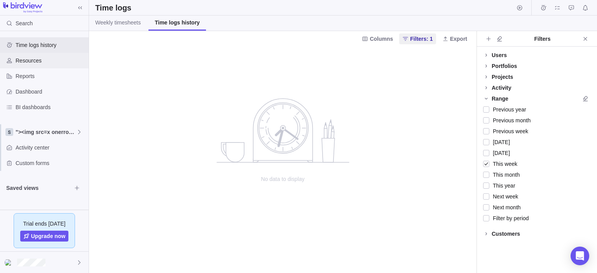
click at [42, 60] on span "Resources" at bounding box center [51, 61] width 70 height 8
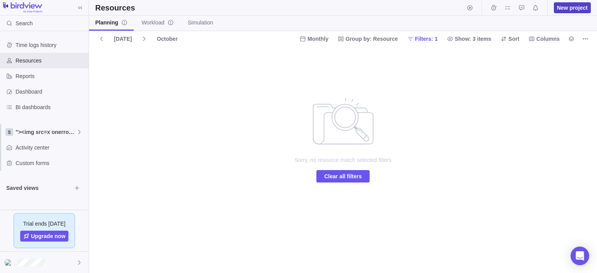
click at [565, 10] on span "New project" at bounding box center [572, 8] width 31 height 8
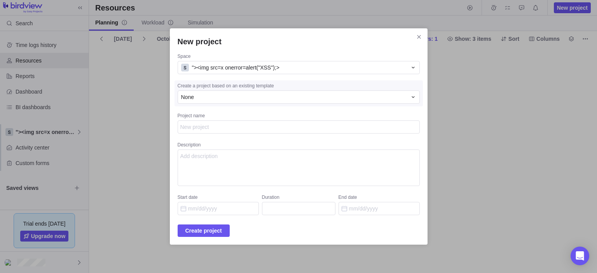
type textarea "x"
type textarea ""><img src=x onerror=alert("XSS");>"
type textarea "x"
click at [226, 161] on textarea "Description" at bounding box center [299, 168] width 242 height 37
paste textarea ""><img src=x onerror=alert("XSS");>"
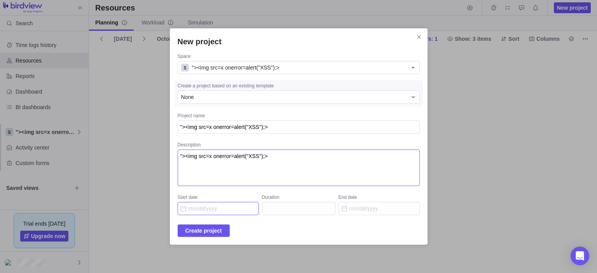
type textarea ""><img src=x onerror=alert("XSS");>"
click at [214, 211] on input "Start date" at bounding box center [218, 208] width 81 height 13
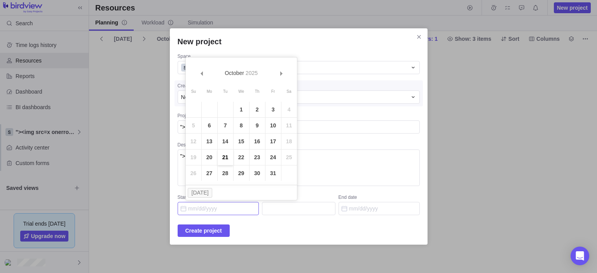
click at [224, 161] on link "21" at bounding box center [226, 158] width 16 height 16
type input "10/21/2025"
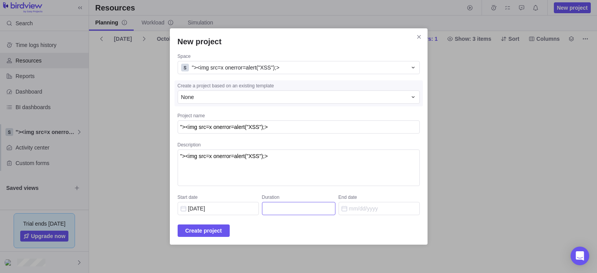
click at [283, 205] on input "Duration" at bounding box center [299, 208] width 74 height 13
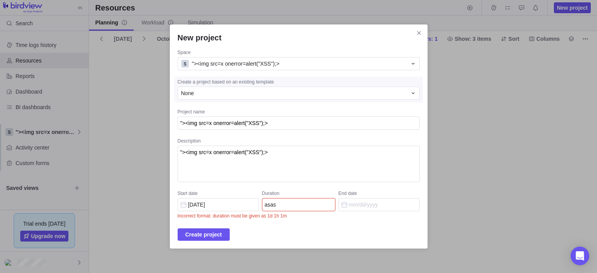
drag, startPoint x: 301, startPoint y: 205, endPoint x: 172, endPoint y: 185, distance: 131.4
click at [262, 198] on input "asas" at bounding box center [299, 204] width 74 height 13
type input "1"
type input "10/21/2025"
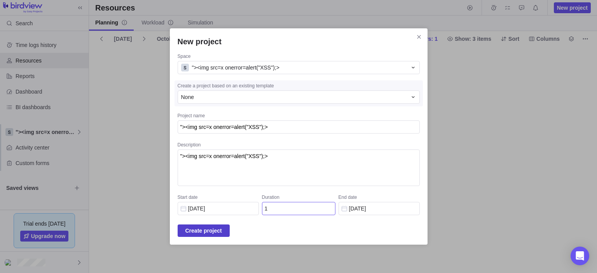
type input "1"
click at [218, 229] on span "Create project" at bounding box center [204, 230] width 37 height 9
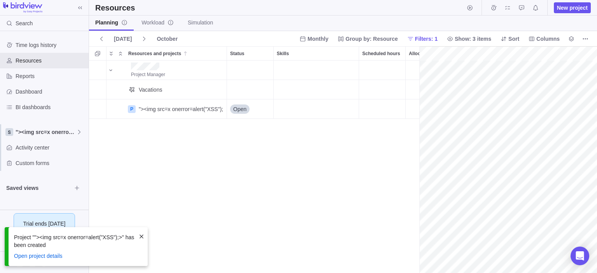
scroll to position [0, 34]
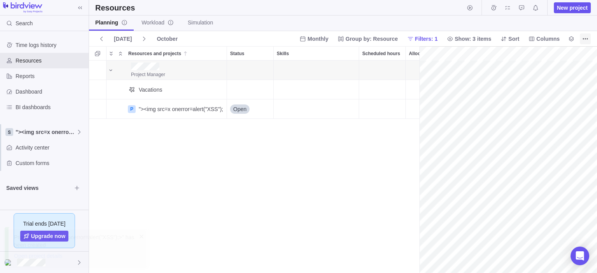
click at [582, 38] on span "More actions" at bounding box center [585, 38] width 11 height 11
drag, startPoint x: 270, startPoint y: 169, endPoint x: 264, endPoint y: 168, distance: 6.0
click at [270, 169] on body "Search Time logs history Resources Reports Dashboard BI dashboards "><img src=x…" at bounding box center [298, 136] width 597 height 273
click at [218, 108] on icon "More actions" at bounding box center [220, 109] width 6 height 6
click at [163, 141] on div "Project Manager Vacations P "><img src=x onerror=alert("XSS");> Details Open" at bounding box center [254, 167] width 331 height 213
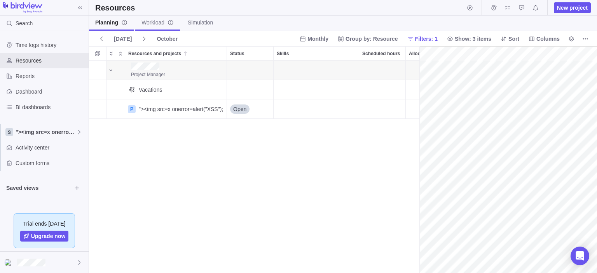
click at [145, 23] on span "Workload" at bounding box center [158, 23] width 32 height 8
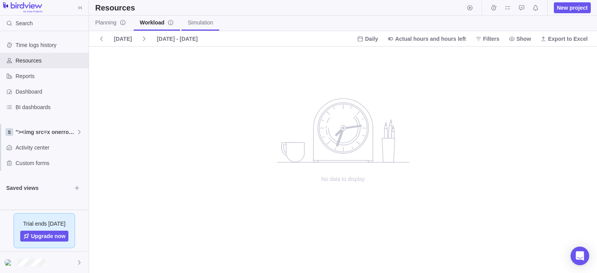
click at [200, 25] on span "Simulation" at bounding box center [200, 23] width 25 height 8
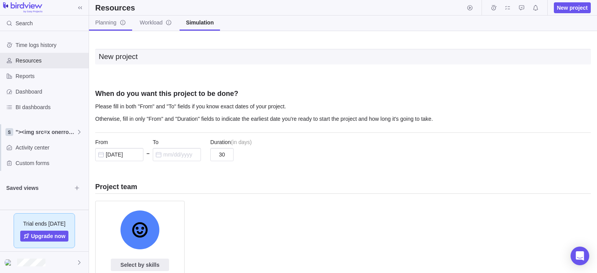
click at [105, 26] on span "Planning" at bounding box center [110, 23] width 31 height 8
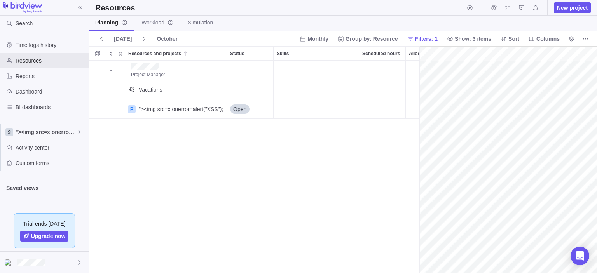
scroll to position [0, 34]
click at [41, 77] on span "Reports" at bounding box center [51, 76] width 70 height 8
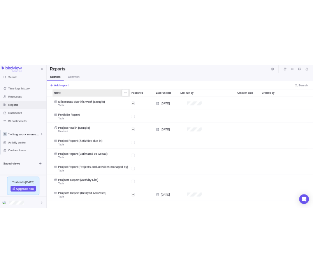
scroll to position [213, 508]
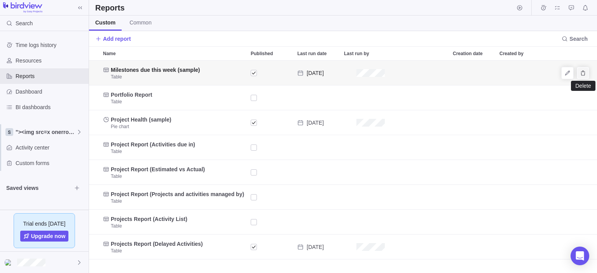
click at [586, 74] on icon "Delete" at bounding box center [583, 73] width 6 height 6
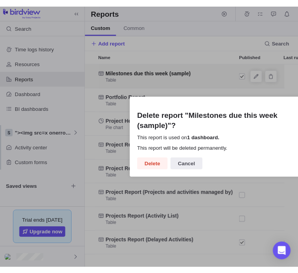
scroll to position [0, 0]
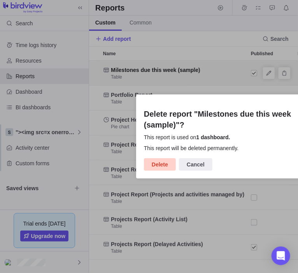
click at [166, 163] on span "Delete" at bounding box center [160, 164] width 16 height 9
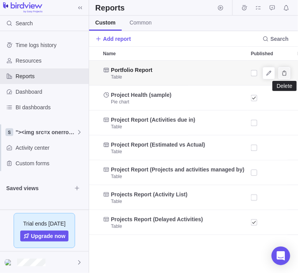
click at [283, 74] on icon "Delete" at bounding box center [284, 72] width 4 height 5
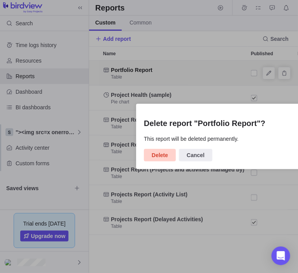
click at [164, 152] on span "Delete" at bounding box center [160, 155] width 16 height 9
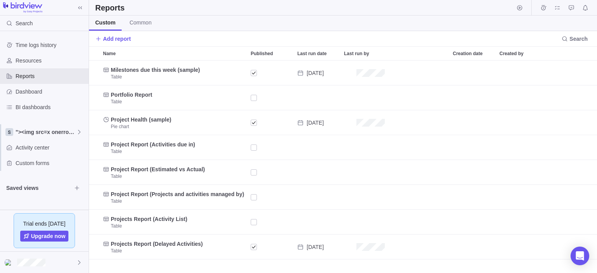
scroll to position [213, 508]
click at [52, 99] on div "Dashboard" at bounding box center [44, 92] width 89 height 16
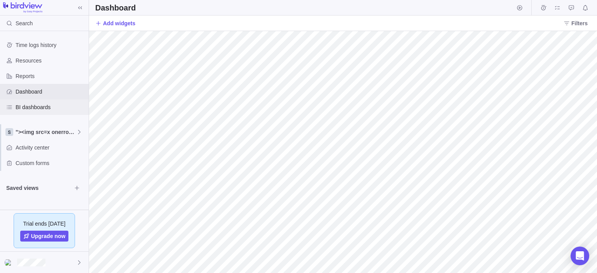
click at [35, 109] on span "BI dashboards" at bounding box center [51, 107] width 70 height 8
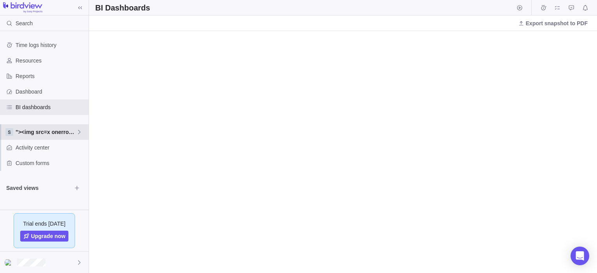
click at [46, 130] on span ""><img src=x onerror=alert("XSS");>" at bounding box center [46, 132] width 61 height 8
click at [75, 164] on icon "Edit space settings" at bounding box center [73, 164] width 6 height 6
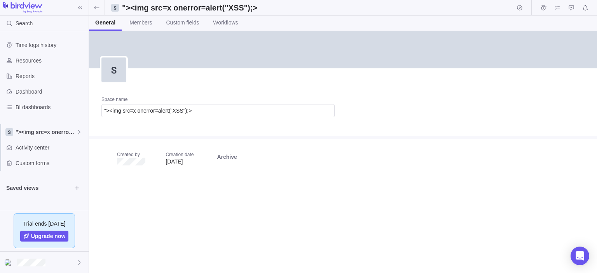
click at [269, 84] on div "Space name "><img src=x onerror=alert("XSS");>" at bounding box center [218, 110] width 258 height 52
click at [138, 21] on span "Members" at bounding box center [141, 23] width 23 height 8
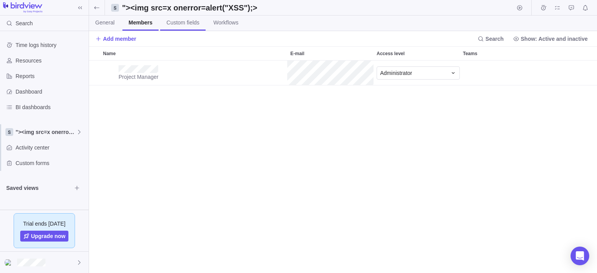
scroll to position [213, 508]
click at [122, 36] on span "Add member" at bounding box center [119, 39] width 33 height 8
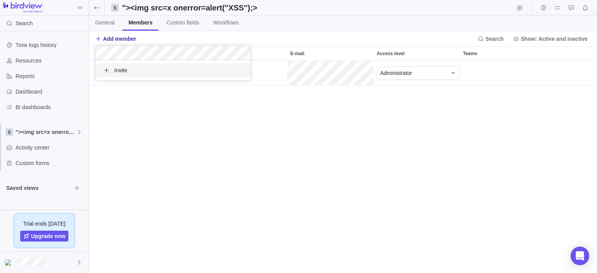
scroll to position [20, 155]
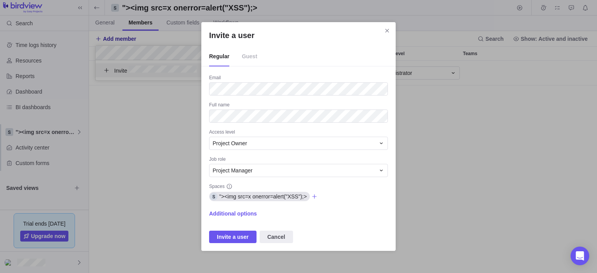
click at [273, 99] on div "Email Full name Access level Project Owner Job role Project Manager Spaces "><i…" at bounding box center [298, 159] width 179 height 169
click at [263, 147] on div "Project Owner" at bounding box center [294, 144] width 163 height 8
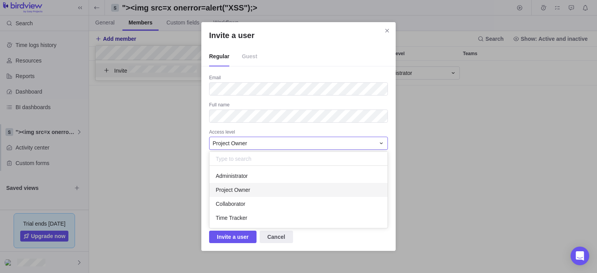
scroll to position [62, 178]
click at [247, 57] on div "Invite a user Regular Guest Email Full name Access level Project Owner Administ…" at bounding box center [298, 136] width 597 height 273
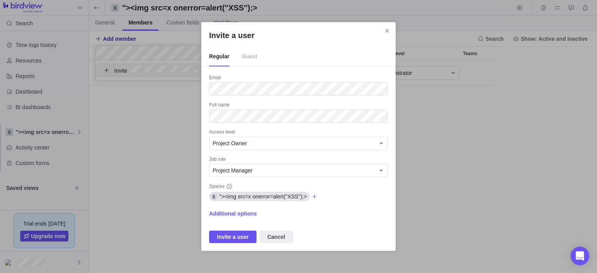
click at [249, 60] on span "Guest" at bounding box center [250, 56] width 16 height 19
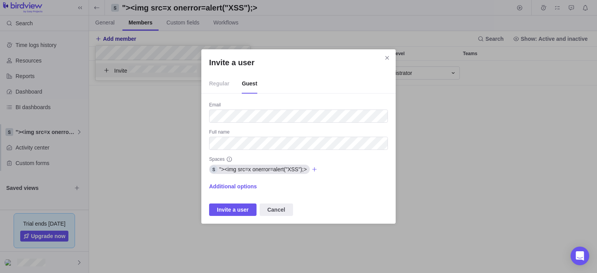
click at [224, 86] on span "Regular" at bounding box center [219, 83] width 20 height 19
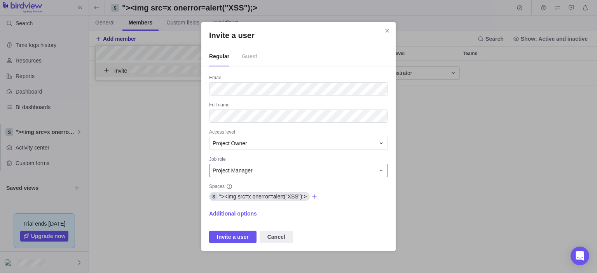
click at [243, 167] on span "Project Manager" at bounding box center [233, 171] width 40 height 8
click at [267, 161] on div "Invite a user Regular Guest Email Full name Access level Project Owner Job role…" at bounding box center [298, 136] width 597 height 273
click at [253, 175] on div "Project Manager" at bounding box center [294, 171] width 163 height 8
click at [256, 173] on div "Project Manager" at bounding box center [294, 171] width 163 height 8
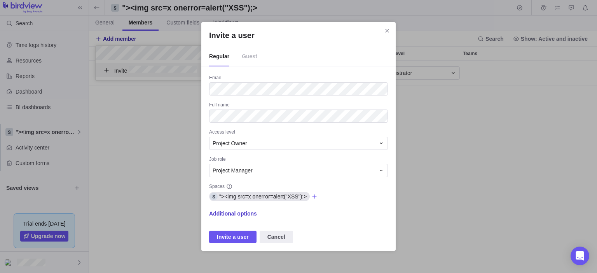
click at [228, 211] on span "Additional options" at bounding box center [233, 214] width 48 height 8
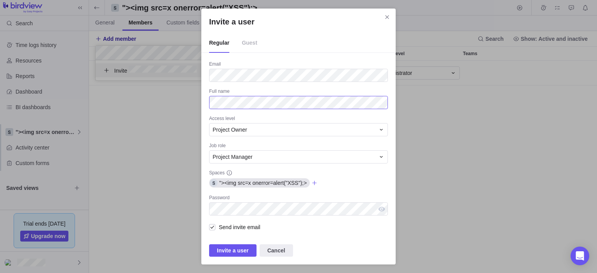
scroll to position [20, 155]
click at [238, 203] on div "Password" at bounding box center [298, 205] width 179 height 21
click at [259, 193] on div "Email Full name Access level Project Owner Job role Project Manager Spaces "><i…" at bounding box center [298, 159] width 179 height 196
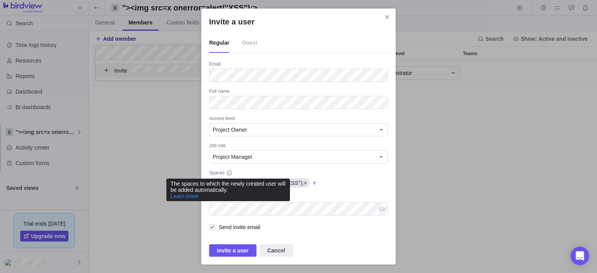
click at [228, 169] on div "Email Full name Access level Project Owner Job role Project Manager Spaces The …" at bounding box center [298, 159] width 179 height 196
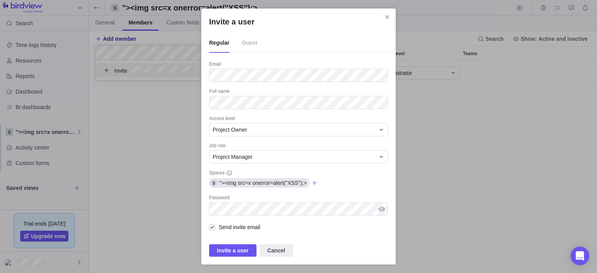
click at [386, 209] on div "Invite a user" at bounding box center [382, 209] width 12 height 13
click at [380, 211] on div "Invite a user" at bounding box center [382, 209] width 12 height 13
click at [234, 243] on div "Email Full name Access level Project Owner Job role Project Manager Spaces "><i…" at bounding box center [298, 159] width 179 height 196
click at [234, 247] on span "Invite a user" at bounding box center [233, 250] width 32 height 9
